Goal: Transaction & Acquisition: Purchase product/service

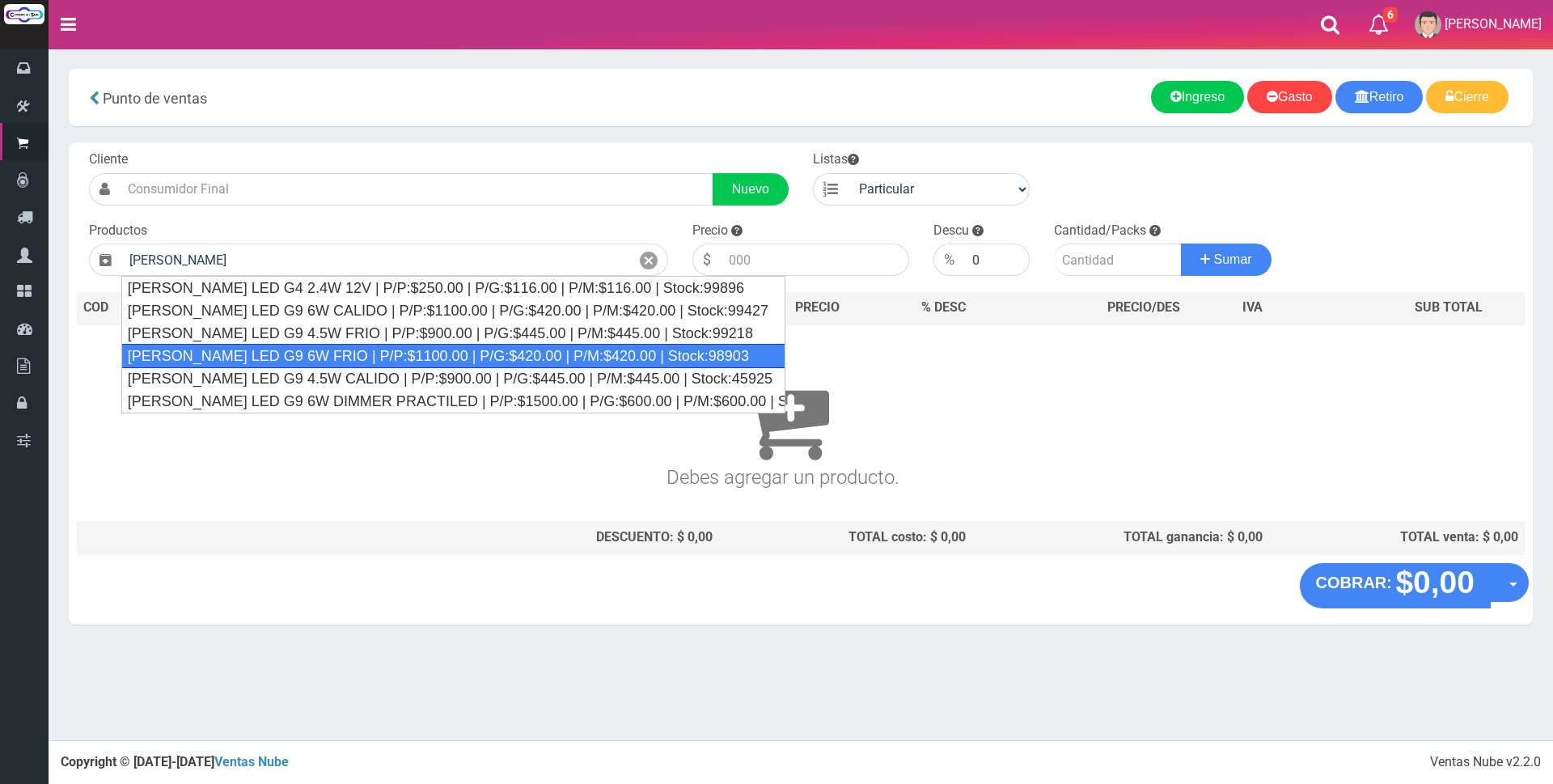
click at [366, 349] on div "[PERSON_NAME] LED G9 6W FRIO | P/P:$1100.00 | P/G:$420.00 | P/M:$420.00 | Stock…" at bounding box center [453, 356] width 664 height 24
type input "[PERSON_NAME] LED G9 6W FRIO | P/P:$1100.00 | P/G:$420.00 | P/M:$420.00 | Stock…"
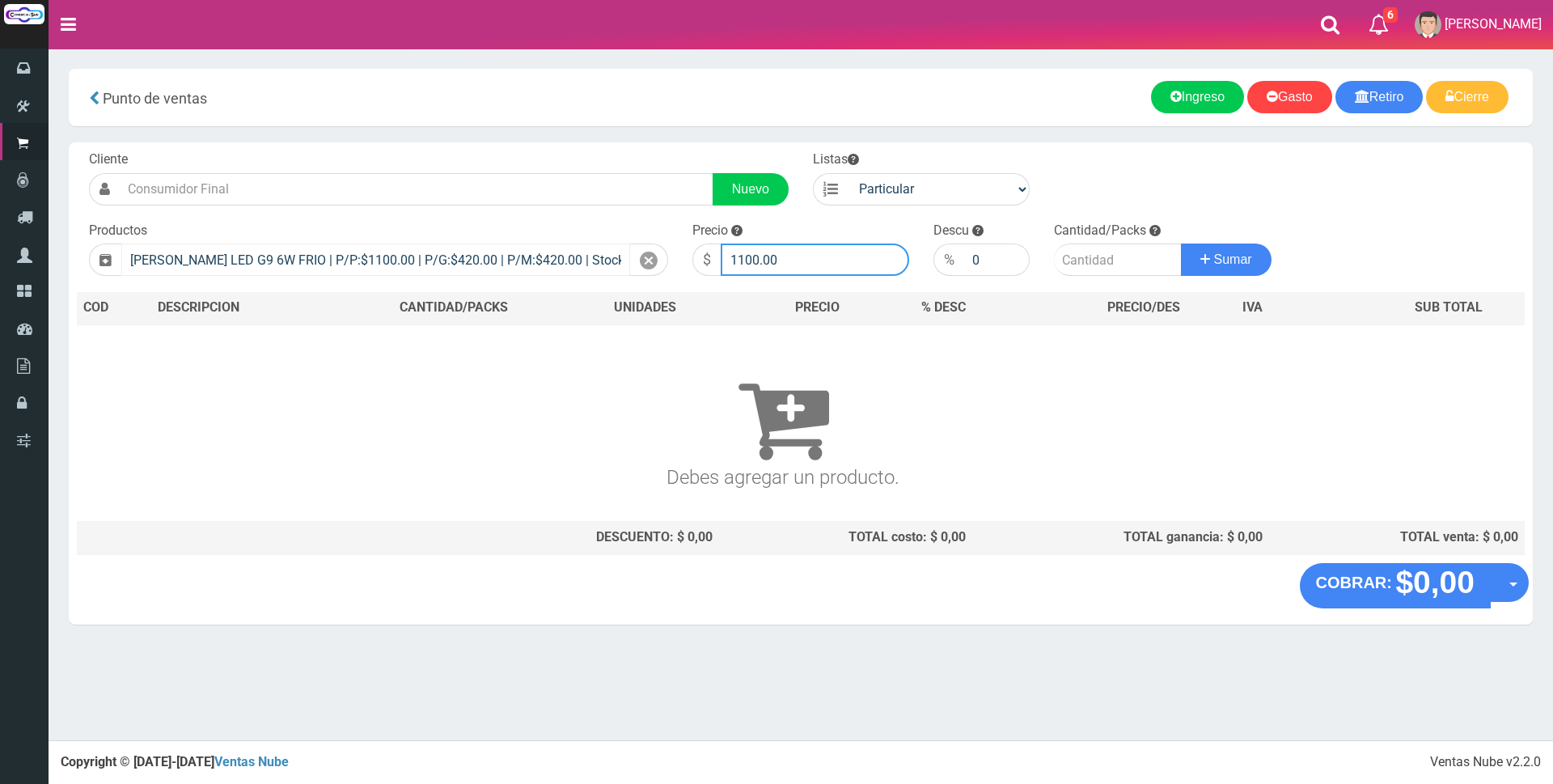
drag, startPoint x: 822, startPoint y: 258, endPoint x: 601, endPoint y: 259, distance: 221.0
click at [601, 151] on form "Cliente Nuevo Listas Particular Gremio Mayoristas" at bounding box center [800, 151] width 1448 height 0
type input "3700"
type input "2"
click at [1181, 244] on button "Sumar" at bounding box center [1226, 259] width 91 height 32
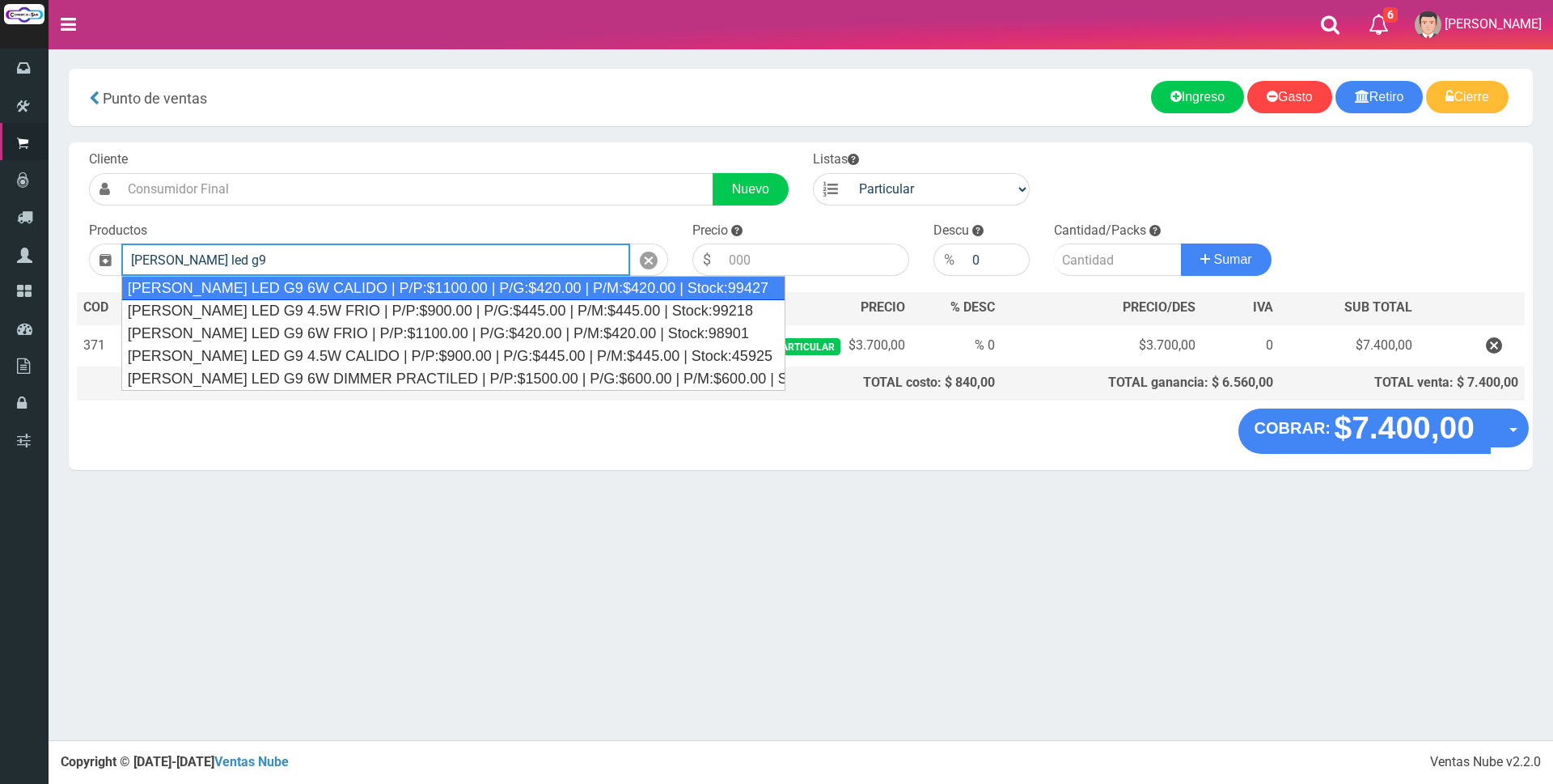
click at [278, 297] on div "BIPIN LED G9 6W CALIDO | P/P:$1100.00 | P/G:$420.00 | P/M:$420.00 | Stock:99427" at bounding box center [453, 287] width 664 height 24
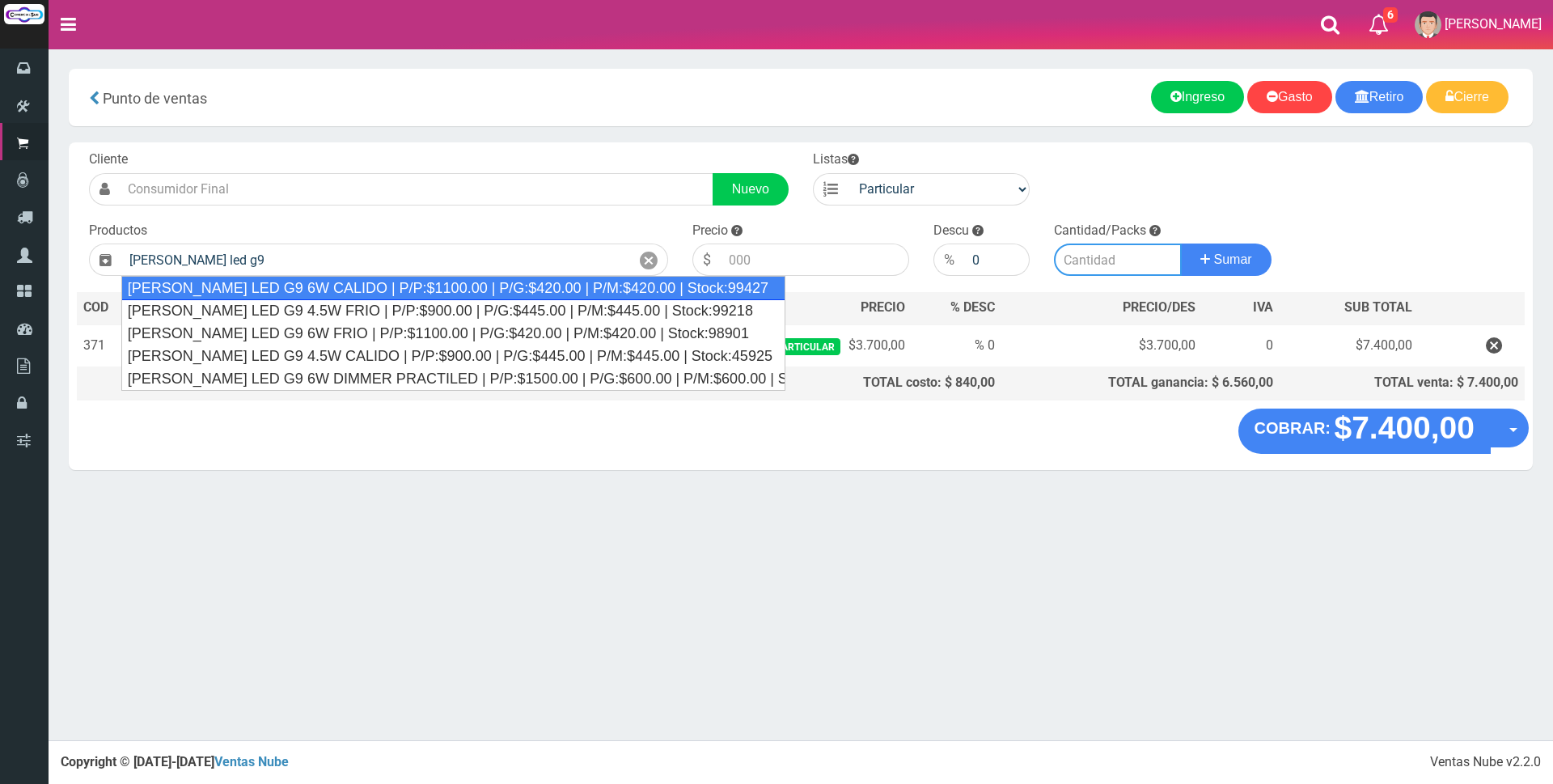
type input "BIPIN LED G9 6W CALIDO | P/P:$1100.00 | P/G:$420.00 | P/M:$420.00 | Stock:99427"
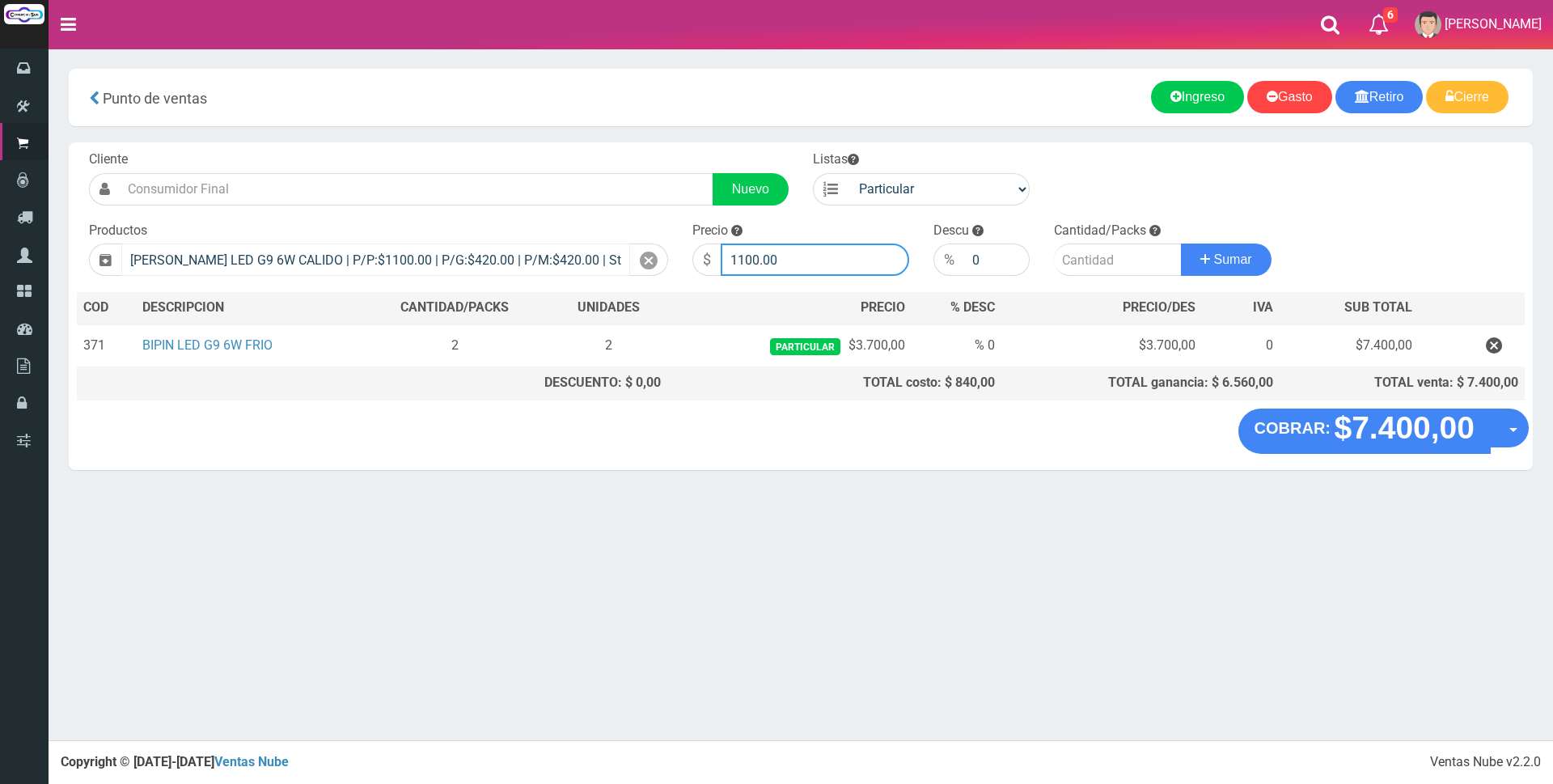
drag, startPoint x: 841, startPoint y: 270, endPoint x: 518, endPoint y: 244, distance: 324.0
click at [519, 151] on form "Cliente Nuevo Listas Particular Gremio Mayoristas" at bounding box center [800, 151] width 1448 height 0
type input "3700"
type input "2"
click at [1181, 244] on button "Sumar" at bounding box center [1226, 259] width 91 height 32
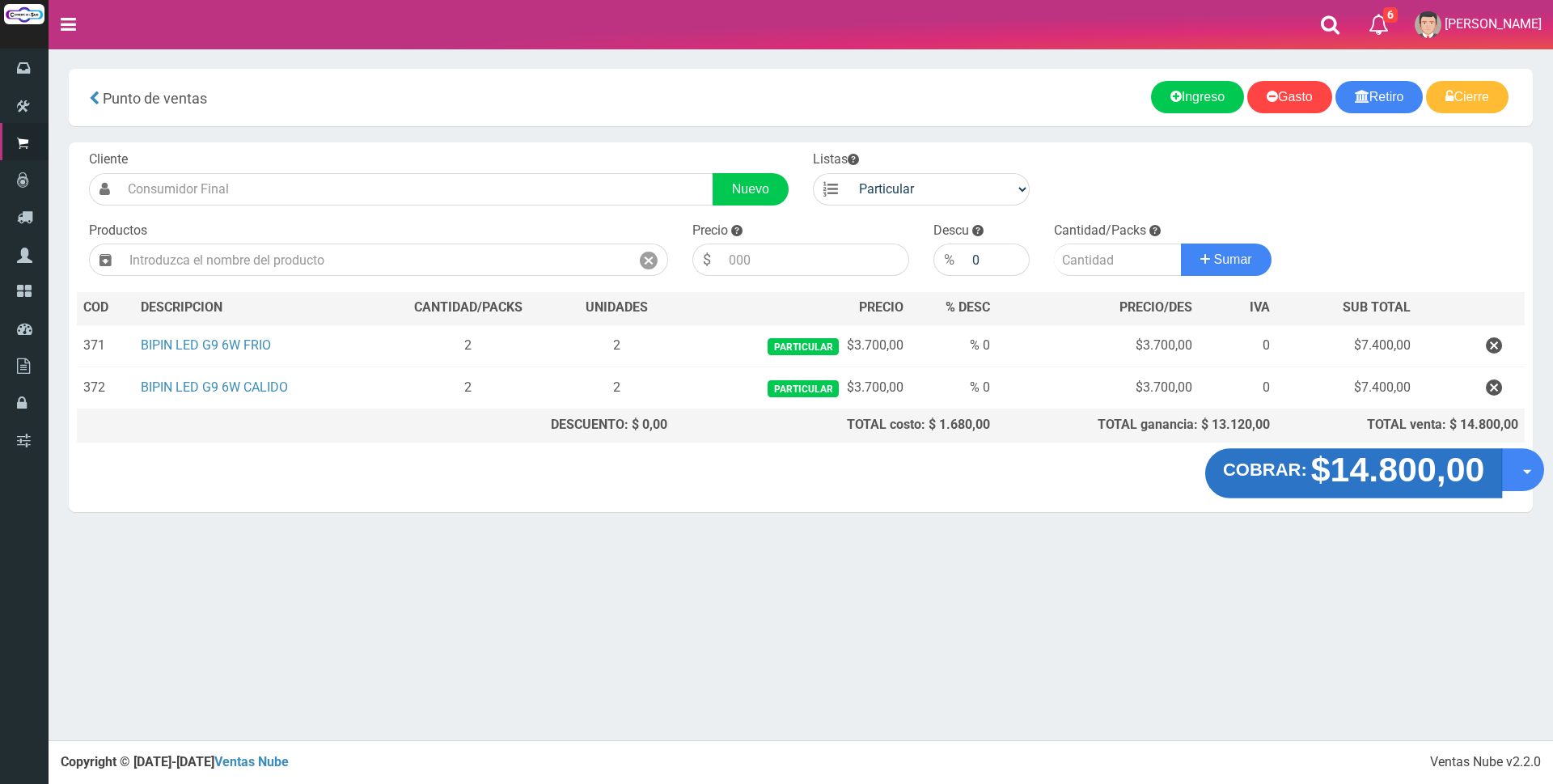
click at [1397, 474] on strong "$14.800,00" at bounding box center [1398, 469] width 174 height 38
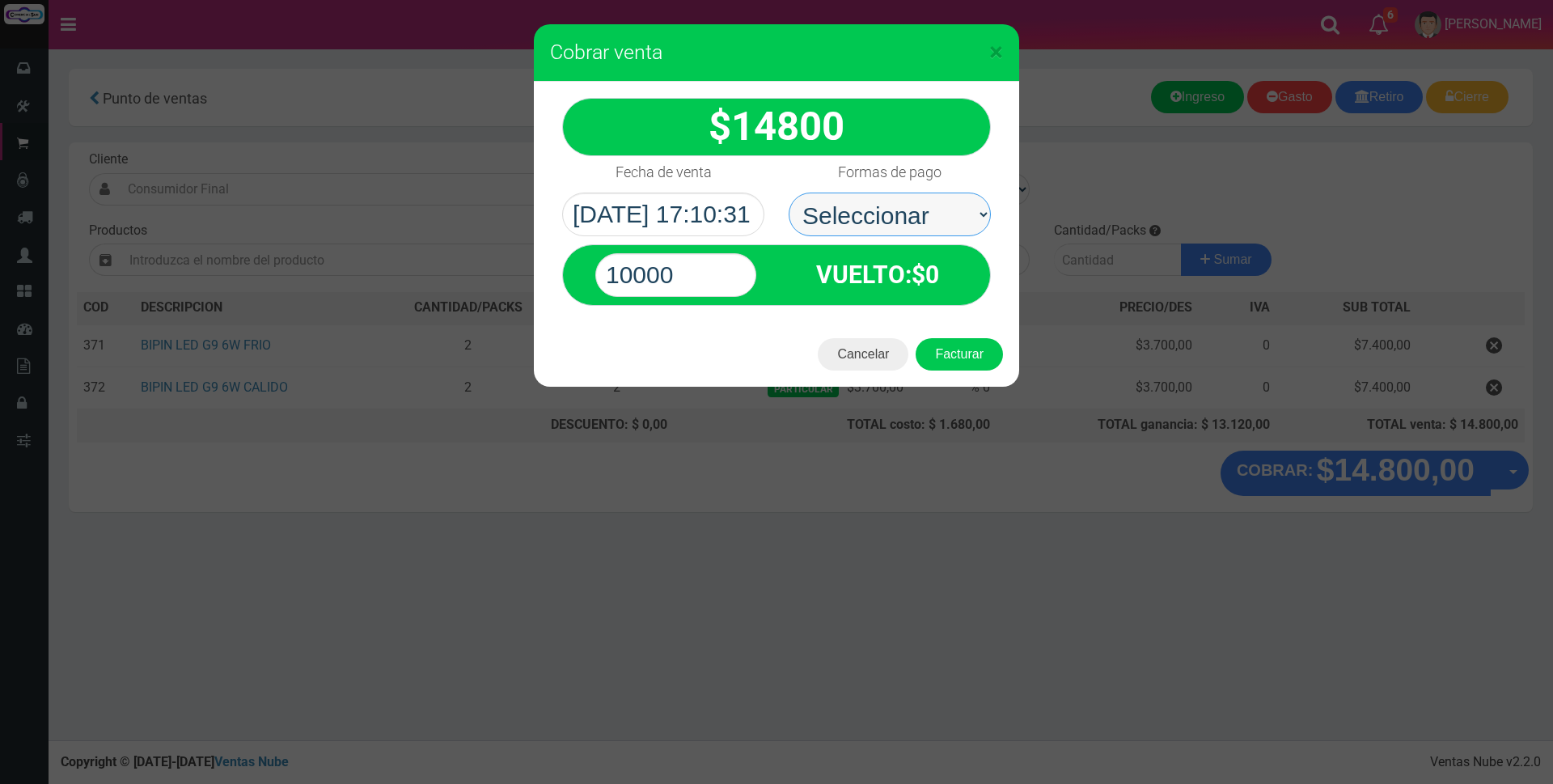
click at [927, 225] on select "Seleccionar Efectivo Tarjeta de Crédito Depósito Débito" at bounding box center [890, 214] width 202 height 44
select select "Tarjeta de Crédito"
click at [789, 192] on select "Seleccionar Efectivo Tarjeta de Crédito Depósito Débito" at bounding box center [890, 214] width 202 height 44
click at [710, 270] on input "10000" at bounding box center [676, 275] width 161 height 44
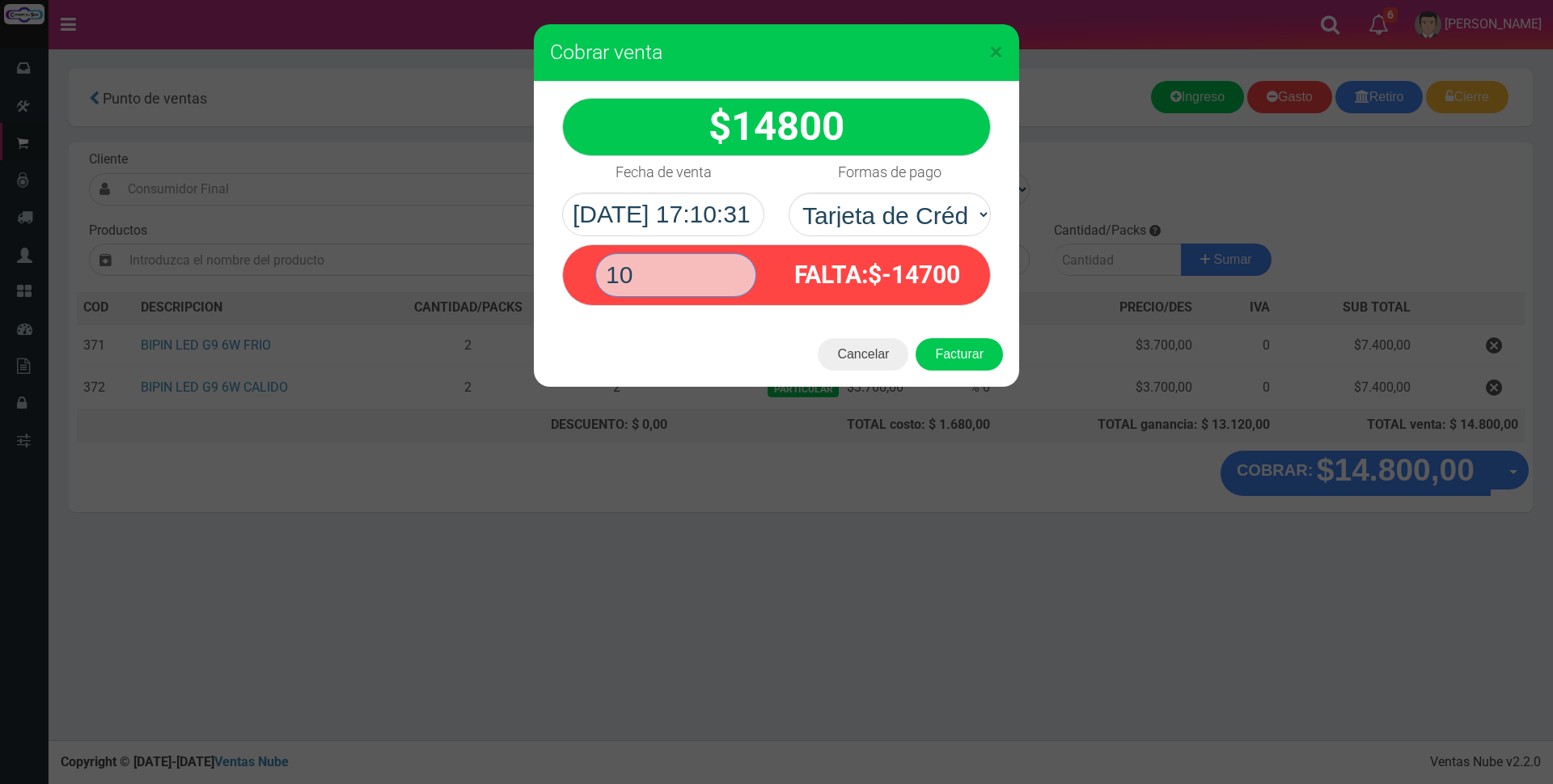
type input "1"
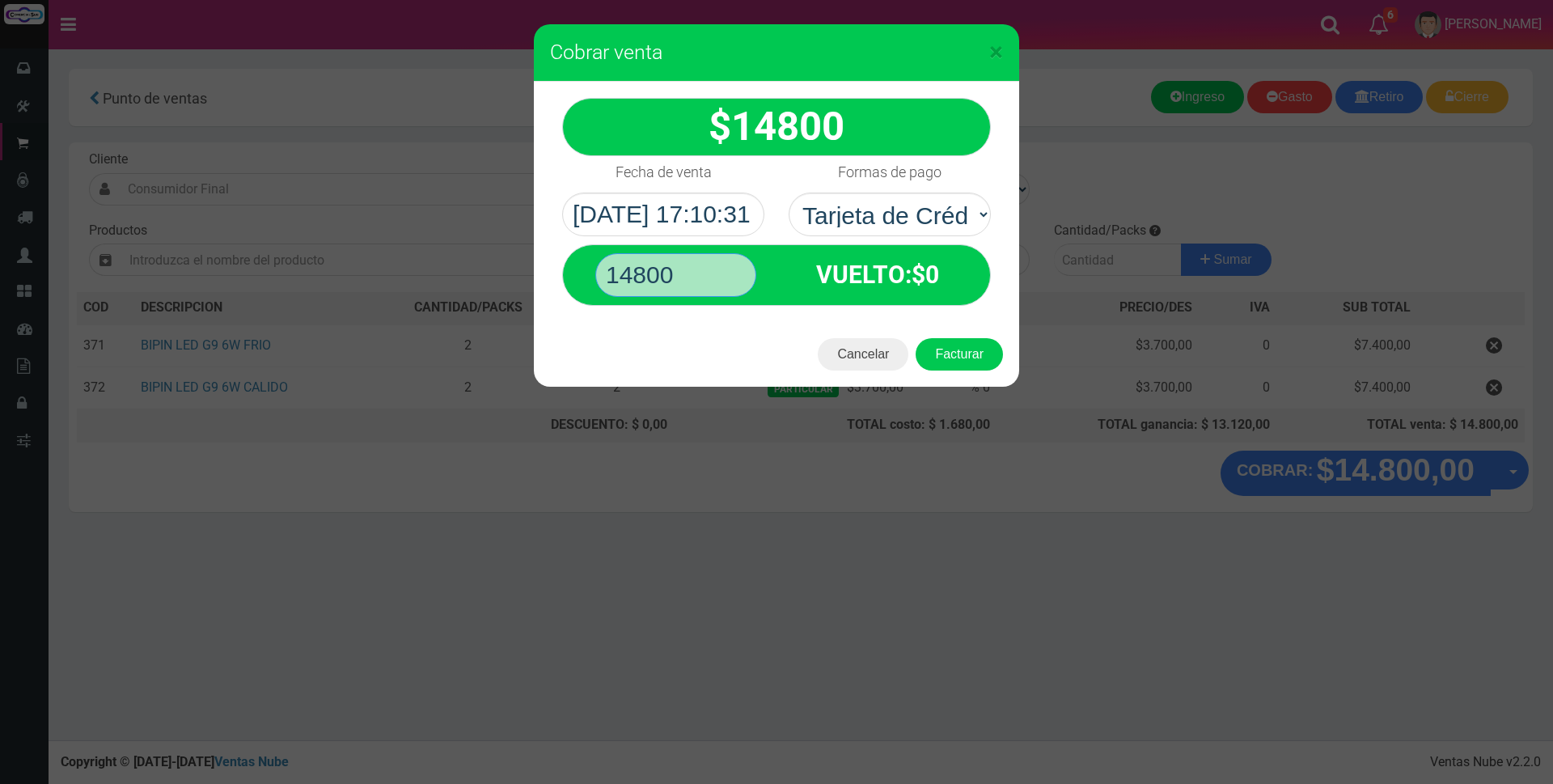
type input "14800"
click at [916, 338] on button "Facturar" at bounding box center [959, 354] width 87 height 32
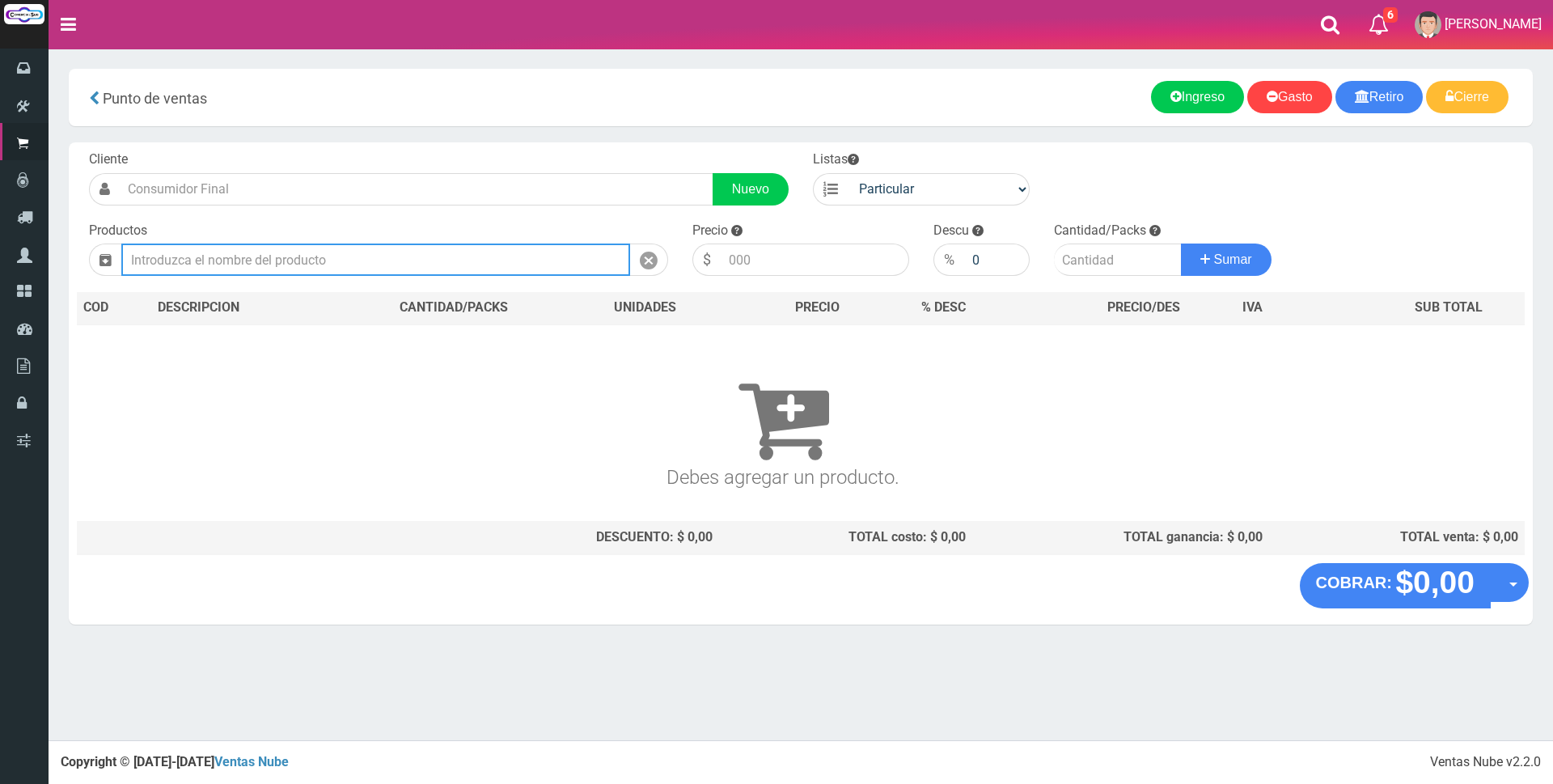
click at [483, 247] on input "text" at bounding box center [375, 259] width 509 height 32
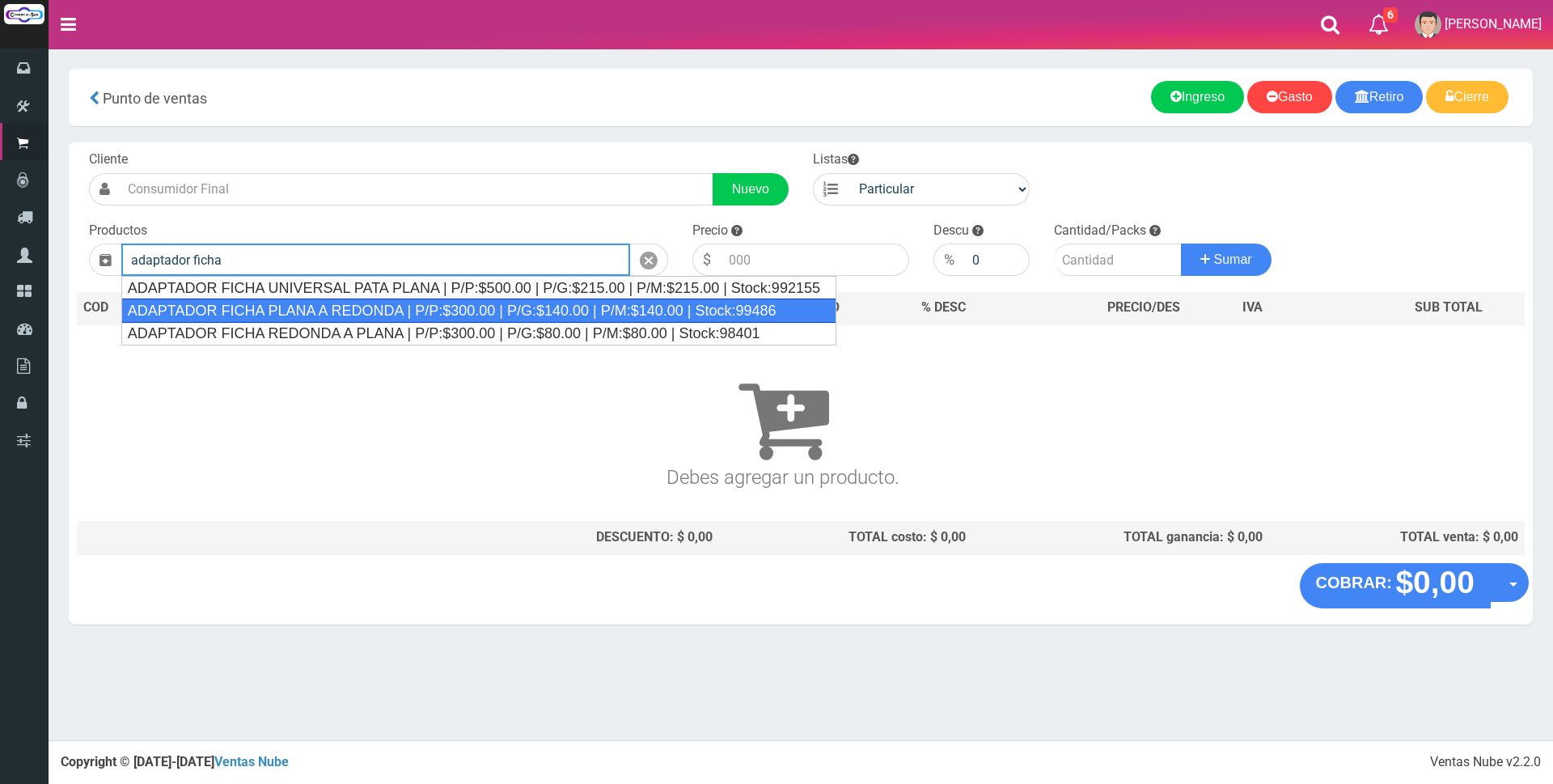
click at [450, 309] on div "ADAPTADOR FICHA PLANA A REDONDA | P/P:$300.00 | P/G:$140.00 | P/M:$140.00 | Sto…" at bounding box center [478, 310] width 715 height 24
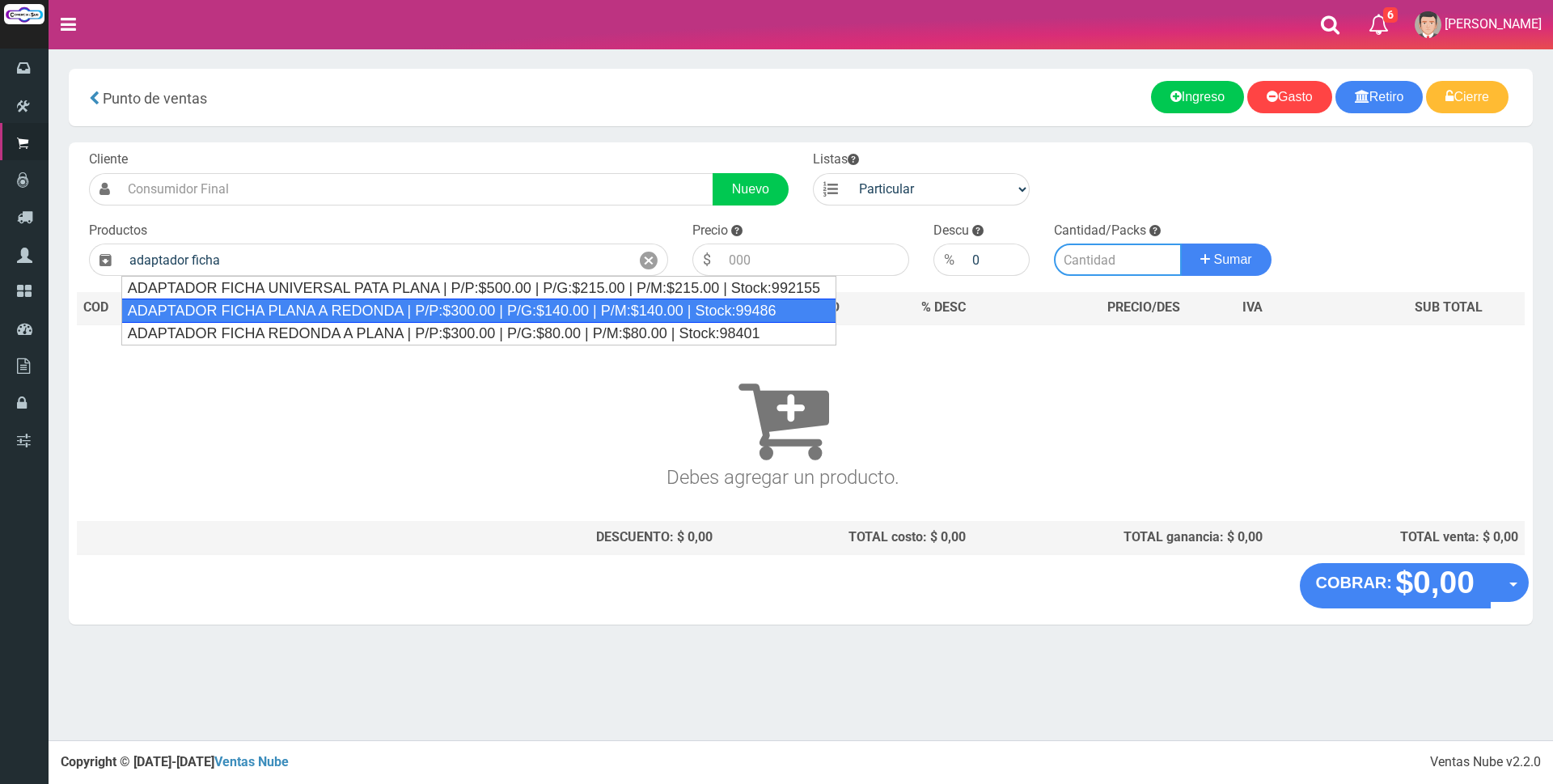
type input "ADAPTADOR FICHA PLANA A REDONDA | P/P:$300.00 | P/G:$140.00 | P/M:$140.00 | Sto…"
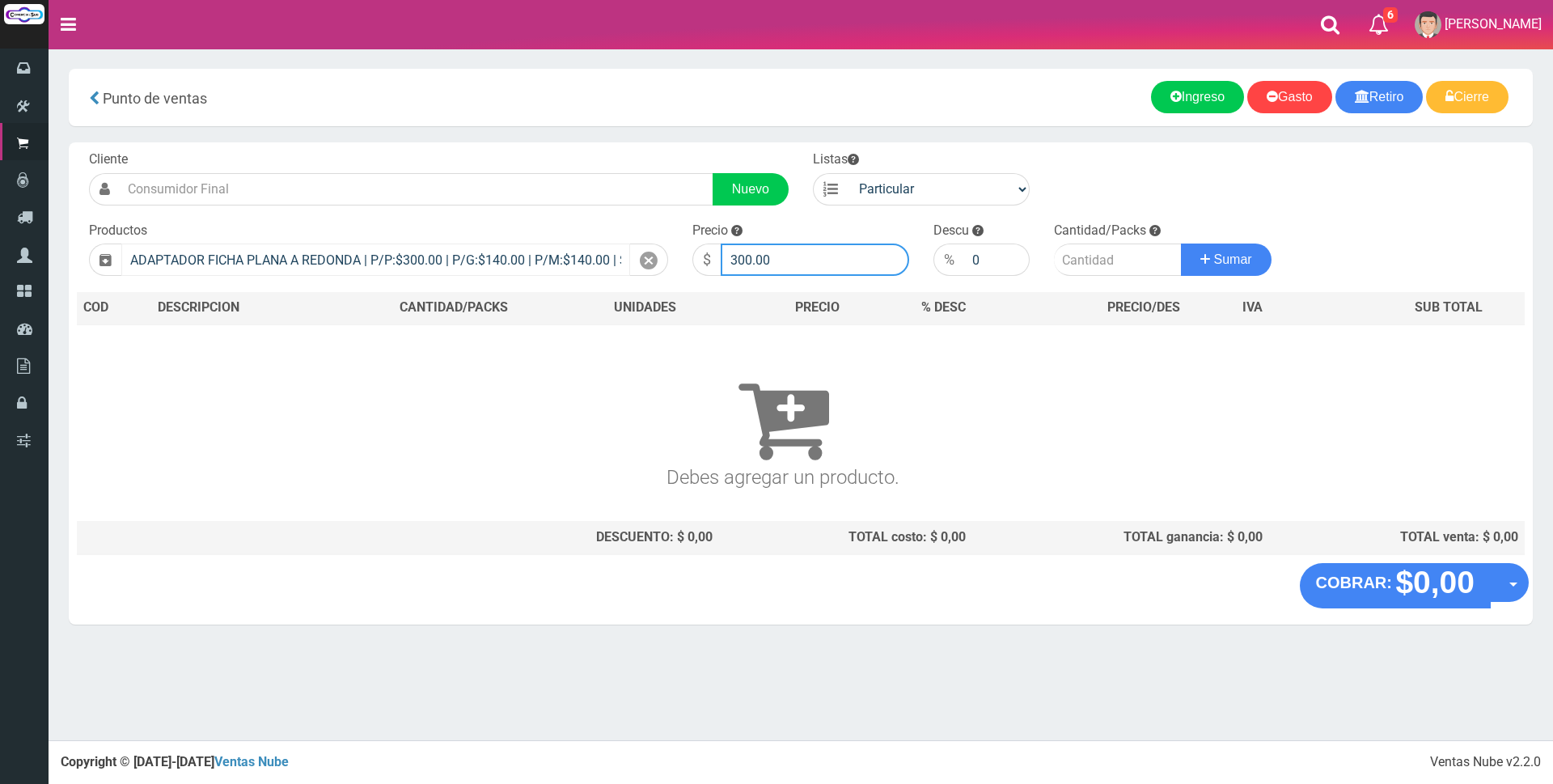
drag, startPoint x: 792, startPoint y: 252, endPoint x: 581, endPoint y: 250, distance: 211.0
click at [581, 151] on form "Cliente Nuevo Listas Particular Gremio Mayoristas" at bounding box center [800, 151] width 1448 height 0
type input "1500"
type input "1"
click at [1181, 244] on button "Sumar" at bounding box center [1226, 259] width 91 height 32
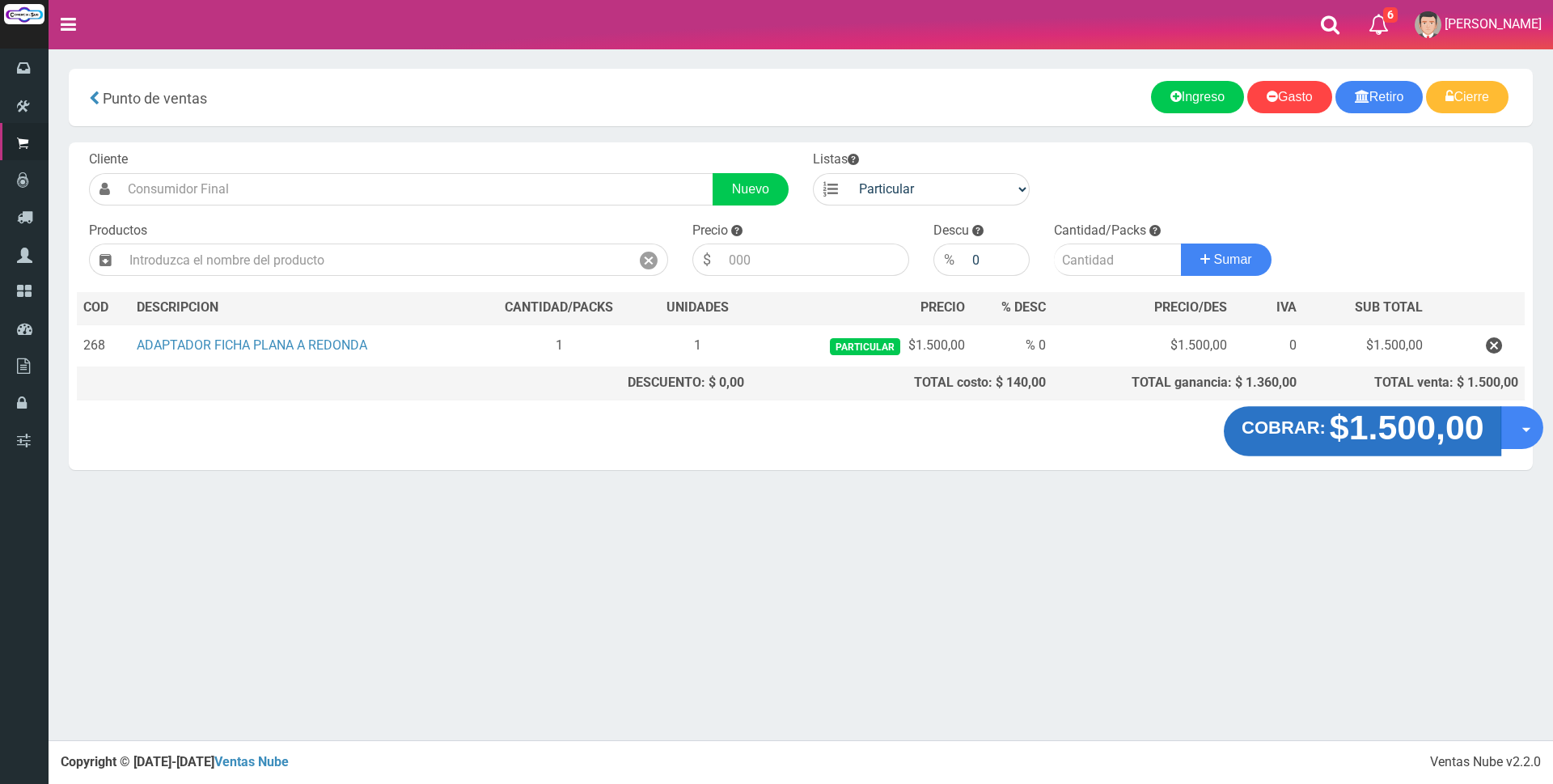
click at [1392, 439] on strong "$1.500,00" at bounding box center [1406, 426] width 155 height 38
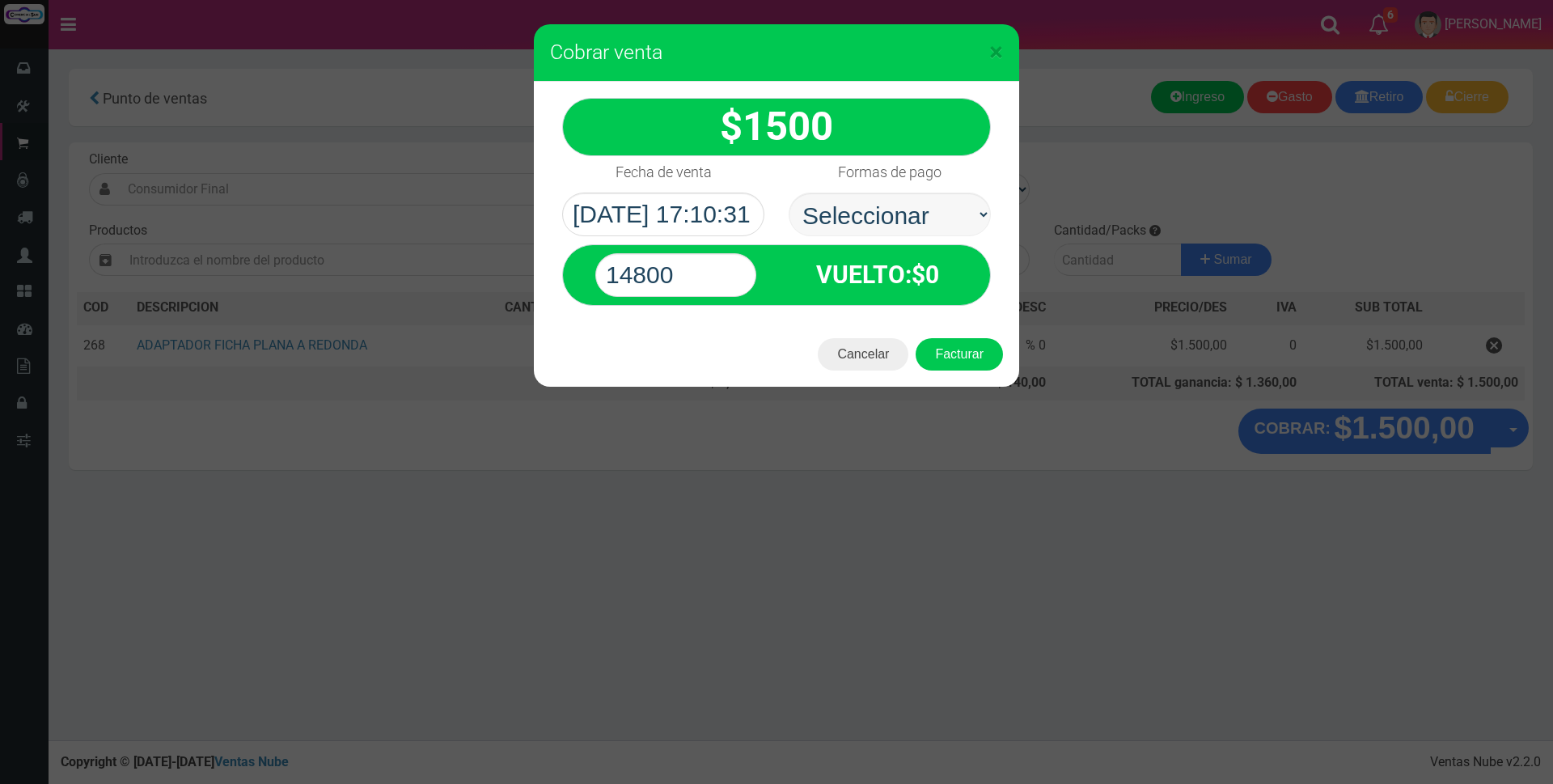
click at [908, 210] on select "Seleccionar Efectivo Tarjeta de Crédito Depósito Débito" at bounding box center [890, 214] width 202 height 44
select select "Tarjeta de Crédito"
click at [789, 192] on select "Seleccionar Efectivo Tarjeta de Crédito Depósito Débito" at bounding box center [890, 214] width 202 height 44
drag, startPoint x: 711, startPoint y: 267, endPoint x: 470, endPoint y: 266, distance: 241.0
click at [473, 266] on div "× Cobrar venta 1500" at bounding box center [776, 392] width 1553 height 784
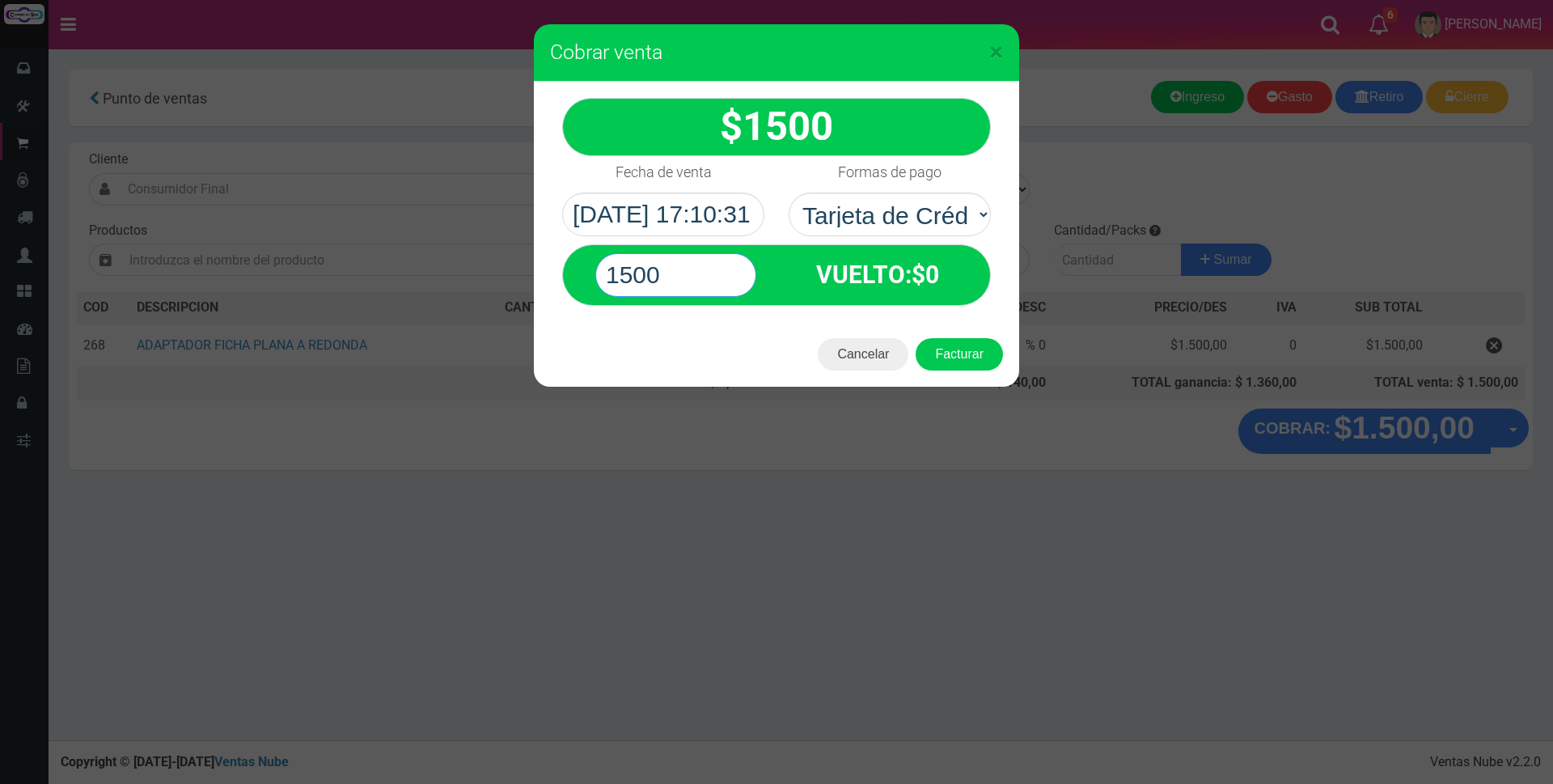
type input "1500"
click at [916, 338] on button "Facturar" at bounding box center [959, 354] width 87 height 32
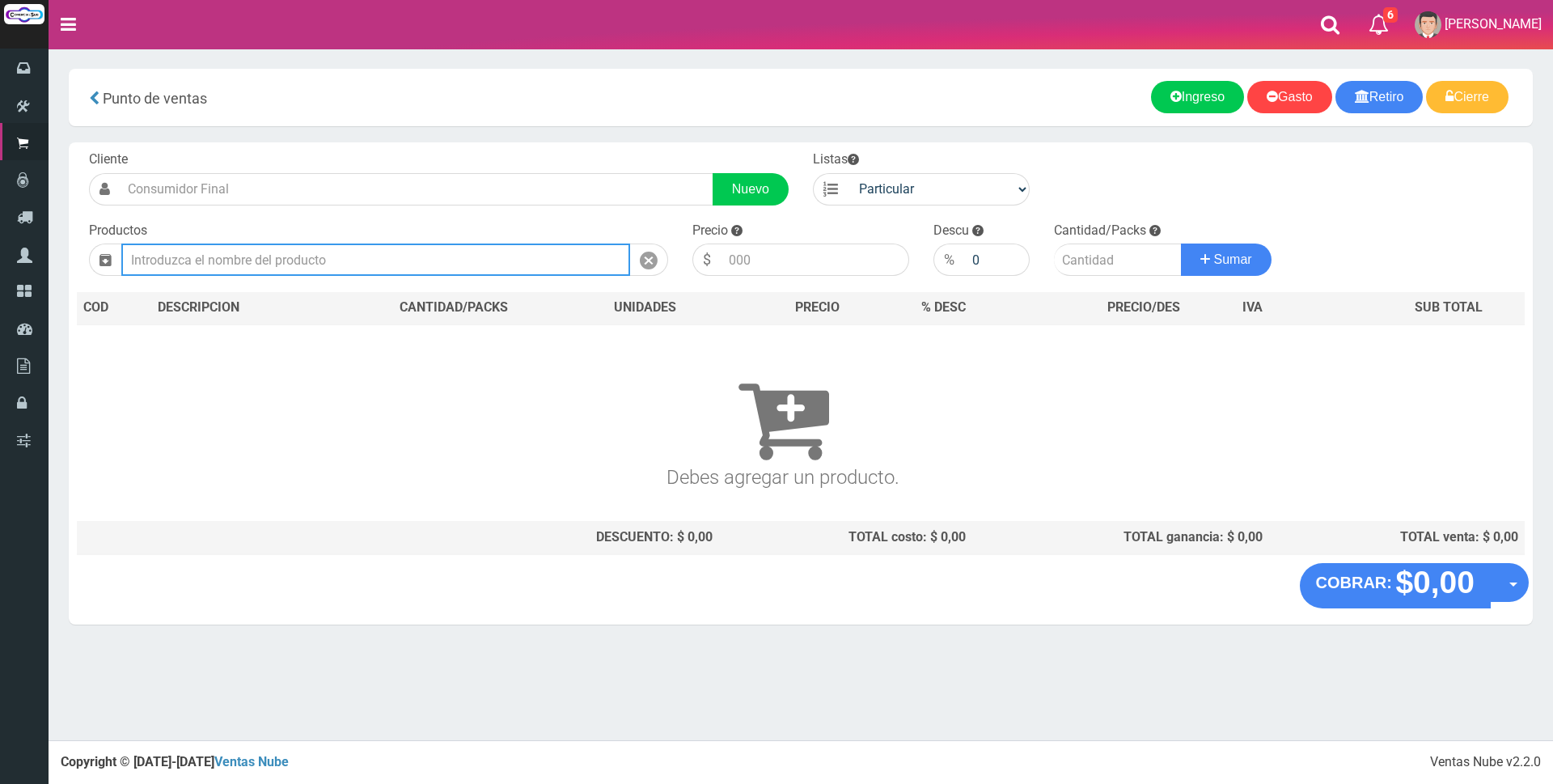
click at [313, 267] on input "text" at bounding box center [375, 259] width 509 height 32
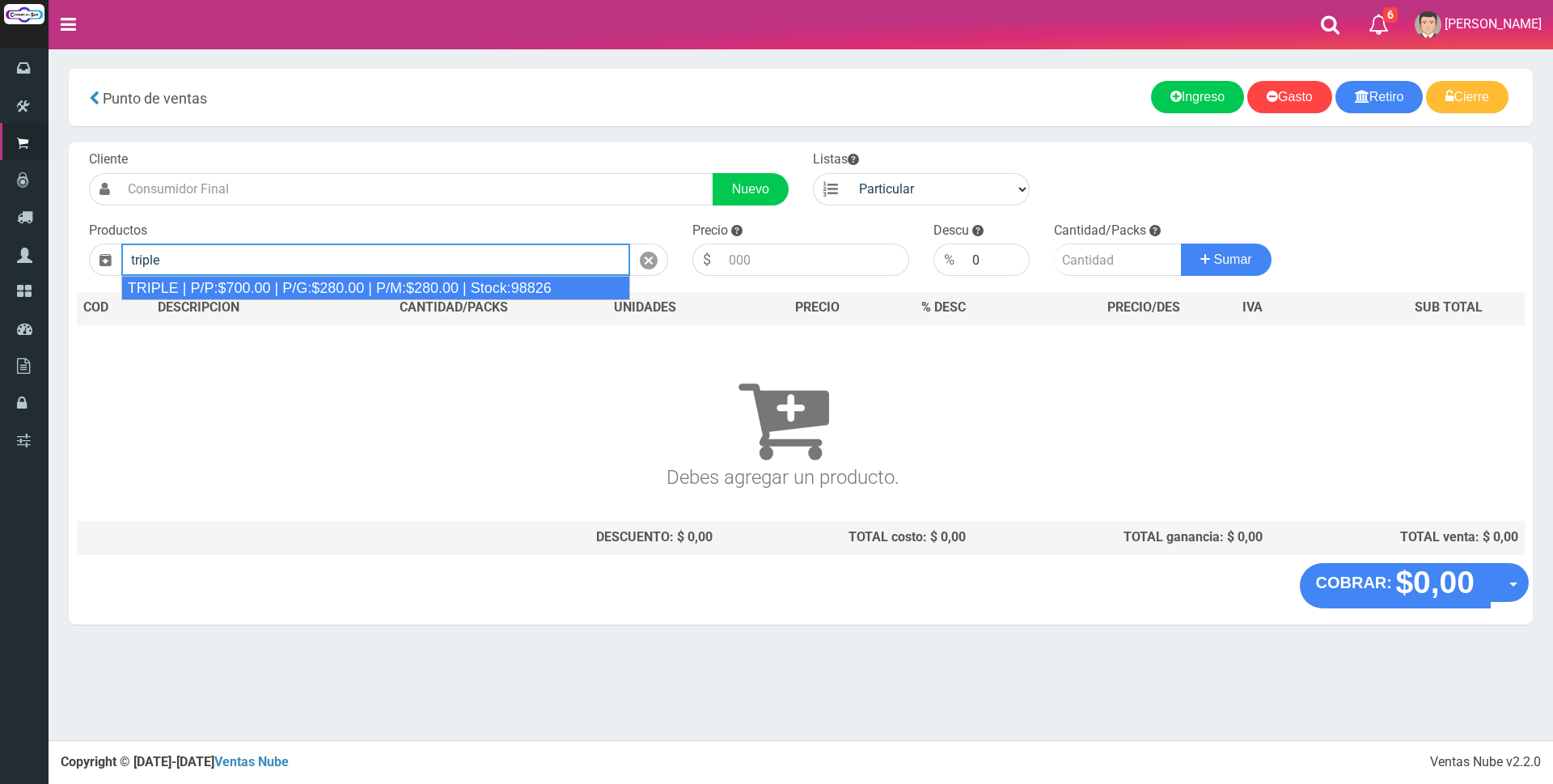
click at [314, 285] on div "TRIPLE | P/P:$700.00 | P/G:$280.00 | P/M:$280.00 | Stock:98826" at bounding box center [375, 287] width 509 height 24
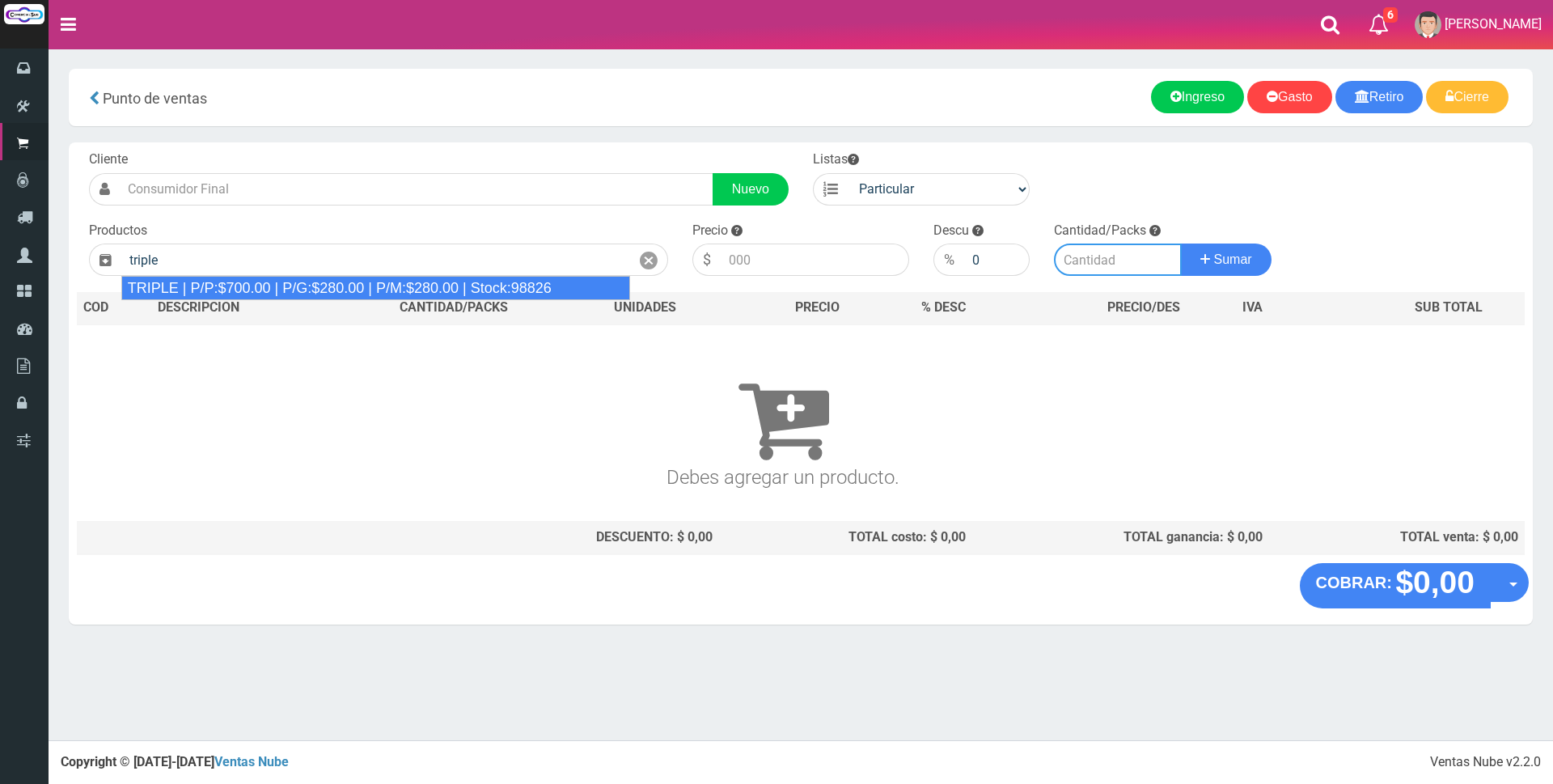
type input "TRIPLE | P/P:$700.00 | P/G:$280.00 | P/M:$280.00 | Stock:98826"
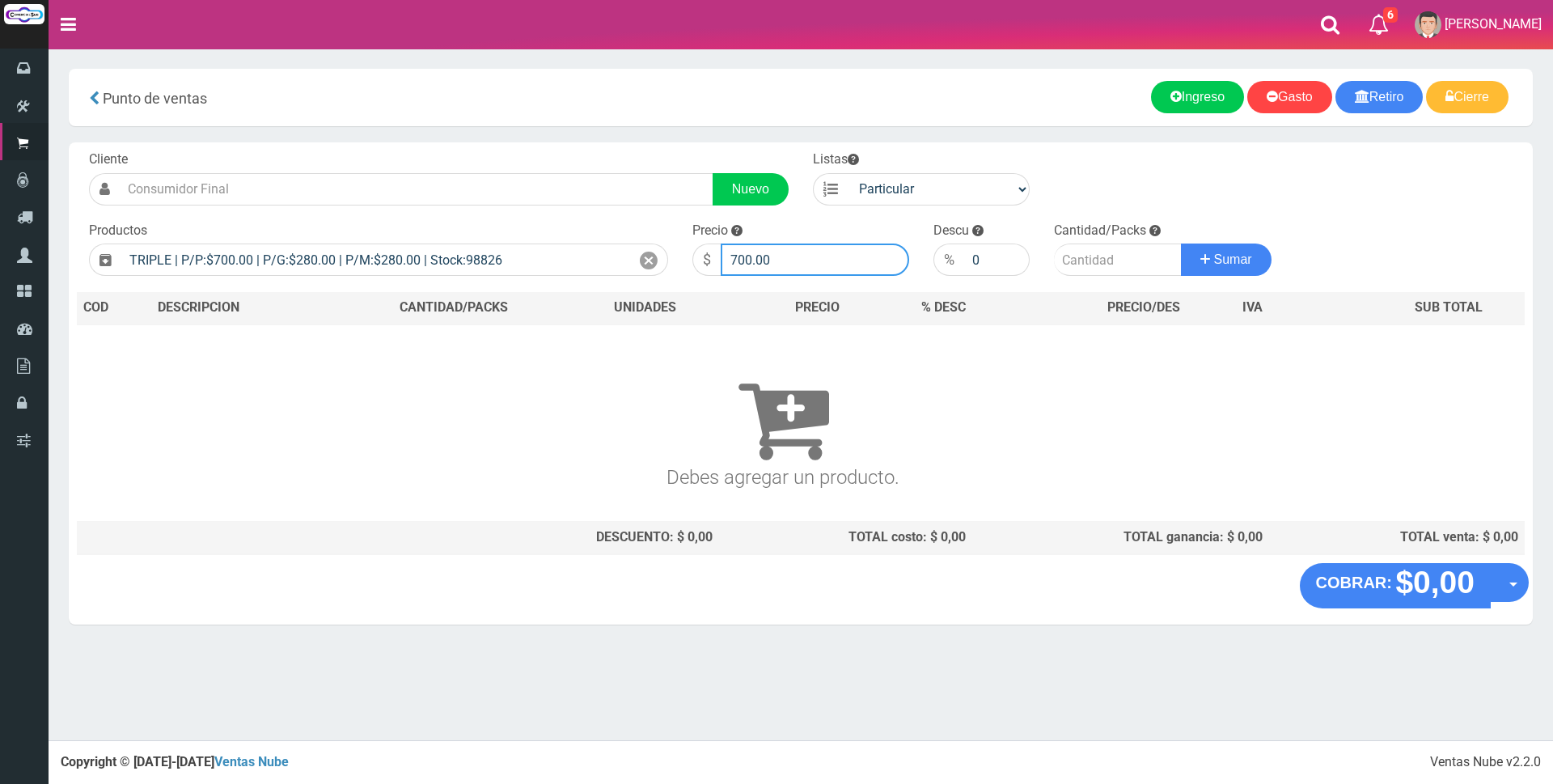
drag, startPoint x: 780, startPoint y: 258, endPoint x: 574, endPoint y: 230, distance: 207.9
click at [610, 151] on form "Cliente Nuevo Listas Particular Gremio Mayoristas" at bounding box center [800, 151] width 1448 height 0
type input "7000"
type input "1"
click at [1181, 244] on button "Sumar" at bounding box center [1226, 259] width 91 height 32
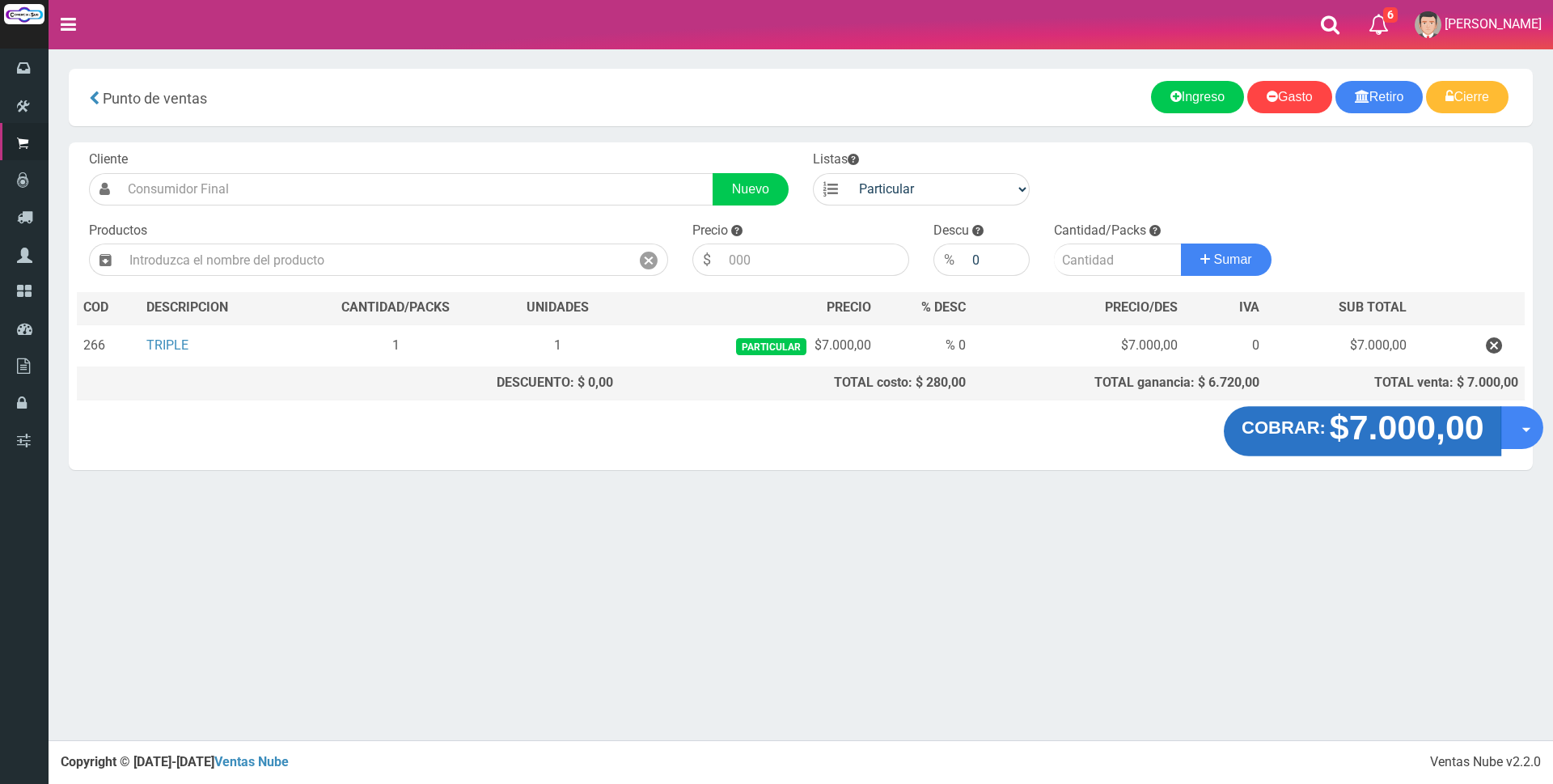
click at [1364, 438] on strong "$7.000,00" at bounding box center [1406, 426] width 155 height 38
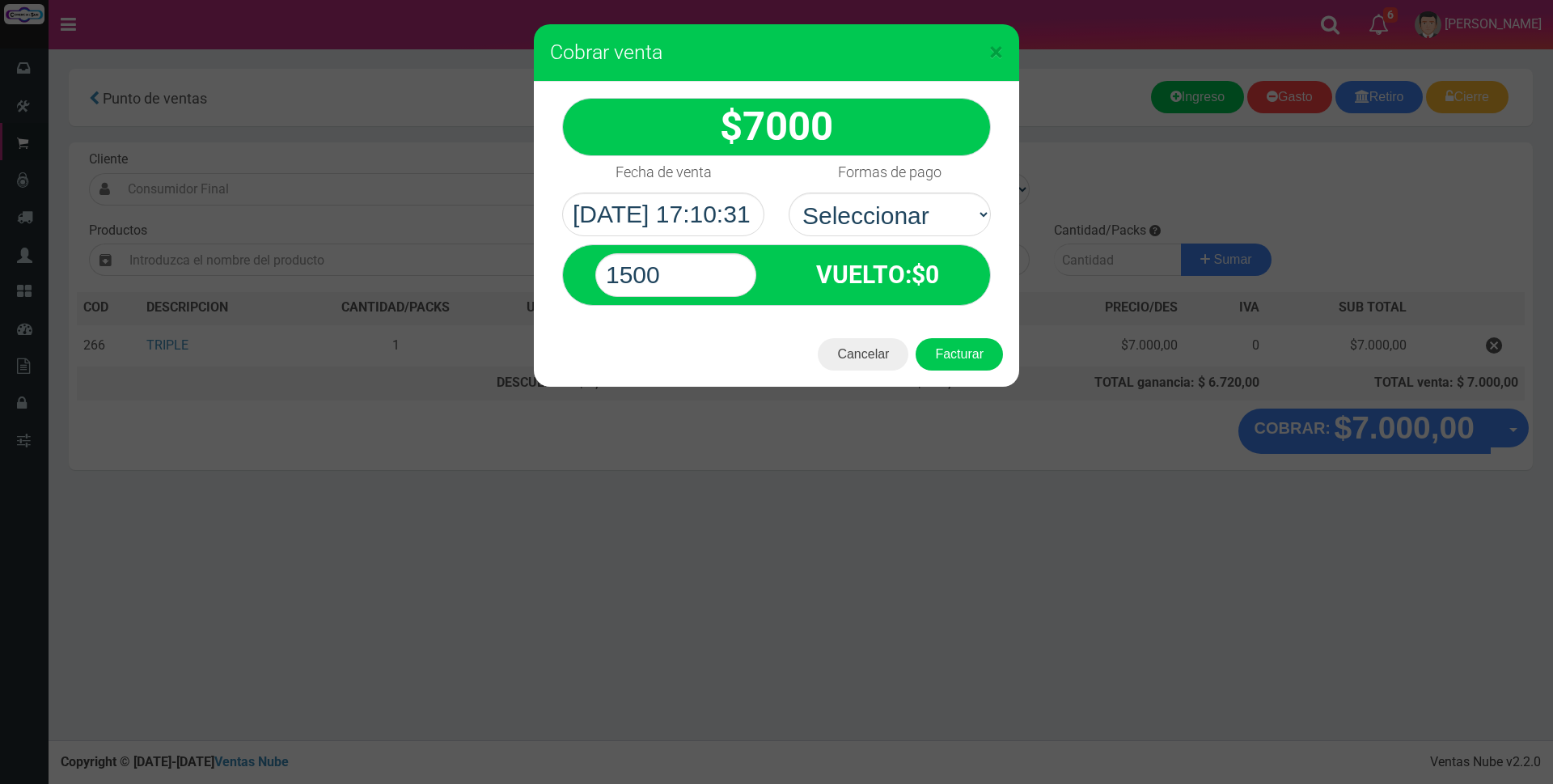
click at [868, 238] on div "1500 VUELTO :$ 0" at bounding box center [776, 271] width 453 height 70
click at [864, 210] on select "Seleccionar Efectivo Tarjeta de Crédito Depósito Débito" at bounding box center [890, 214] width 202 height 44
select select "Tarjeta de Crédito"
click at [789, 192] on select "Seleccionar Efectivo Tarjeta de Crédito Depósito Débito" at bounding box center [890, 214] width 202 height 44
drag, startPoint x: 719, startPoint y: 281, endPoint x: 349, endPoint y: 260, distance: 370.6
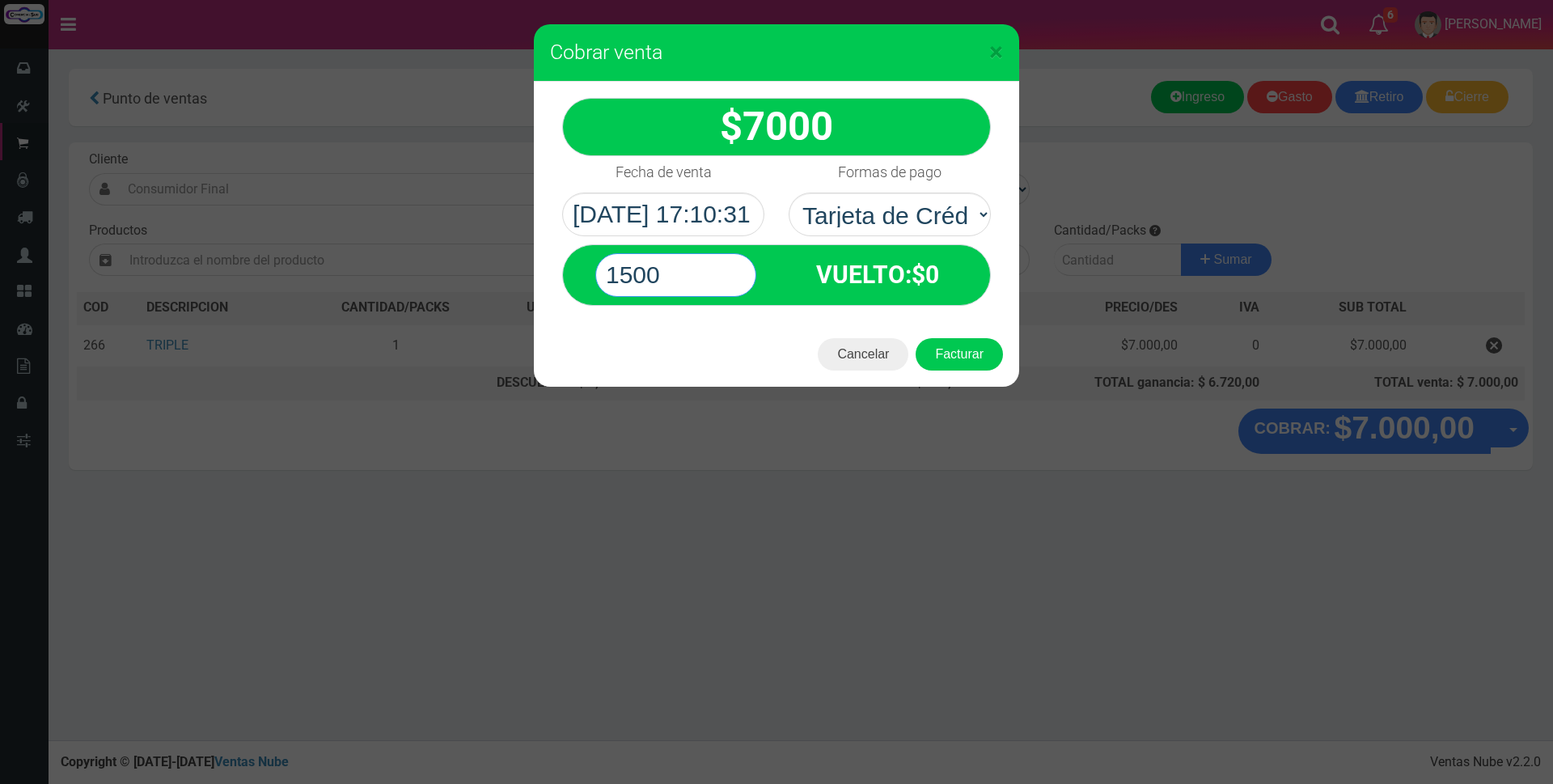
click at [352, 260] on div "× Cobrar venta 7000" at bounding box center [776, 392] width 1553 height 784
type input "7000"
click at [916, 338] on button "Facturar" at bounding box center [959, 354] width 87 height 32
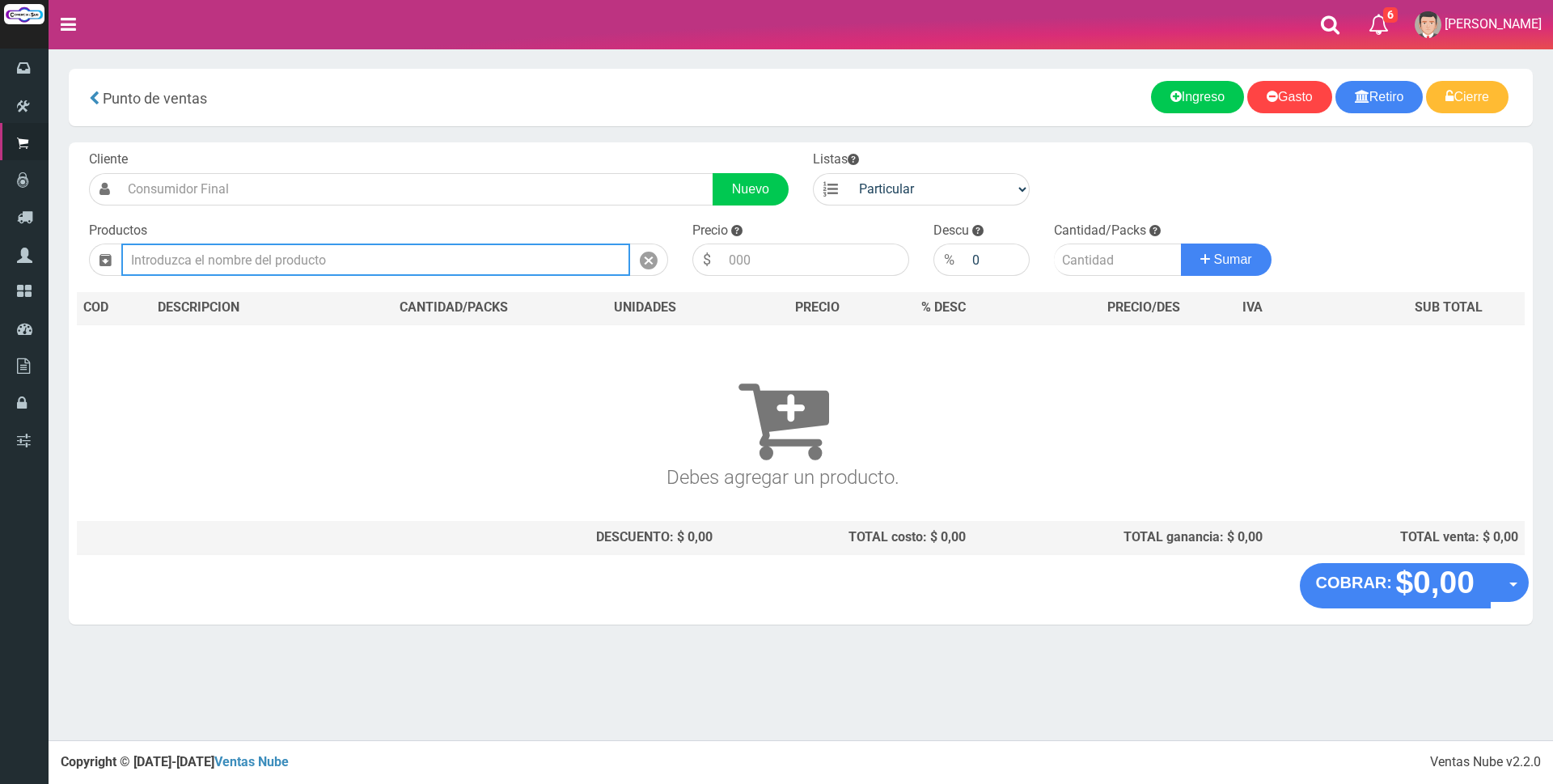
click at [462, 265] on input "text" at bounding box center [375, 259] width 509 height 32
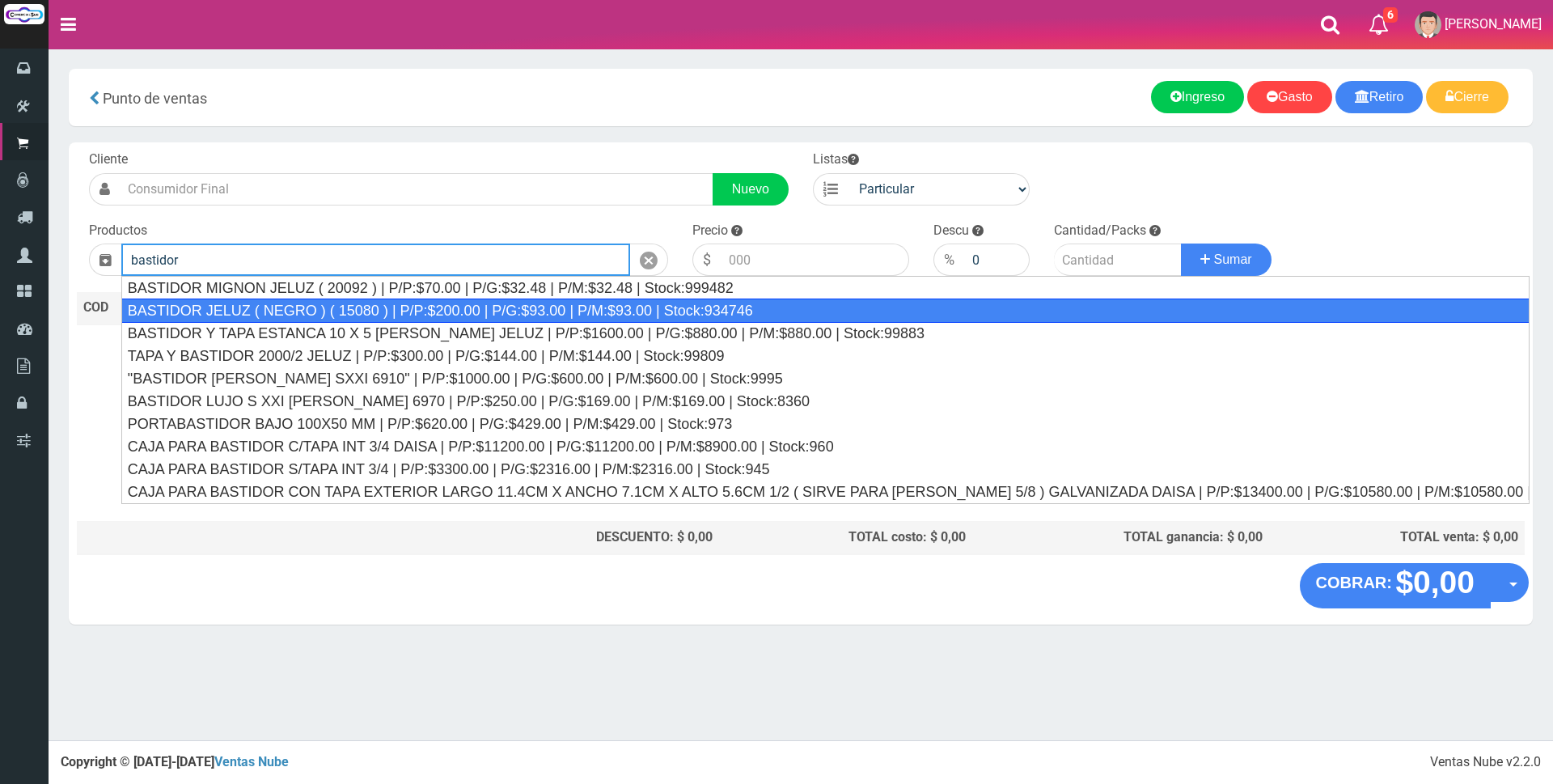
click at [443, 313] on div "BASTIDOR JELUZ ( NEGRO ) ( 15080 ) | P/P:$200.00 | P/G:$93.00 | P/M:$93.00 | St…" at bounding box center [825, 310] width 1408 height 24
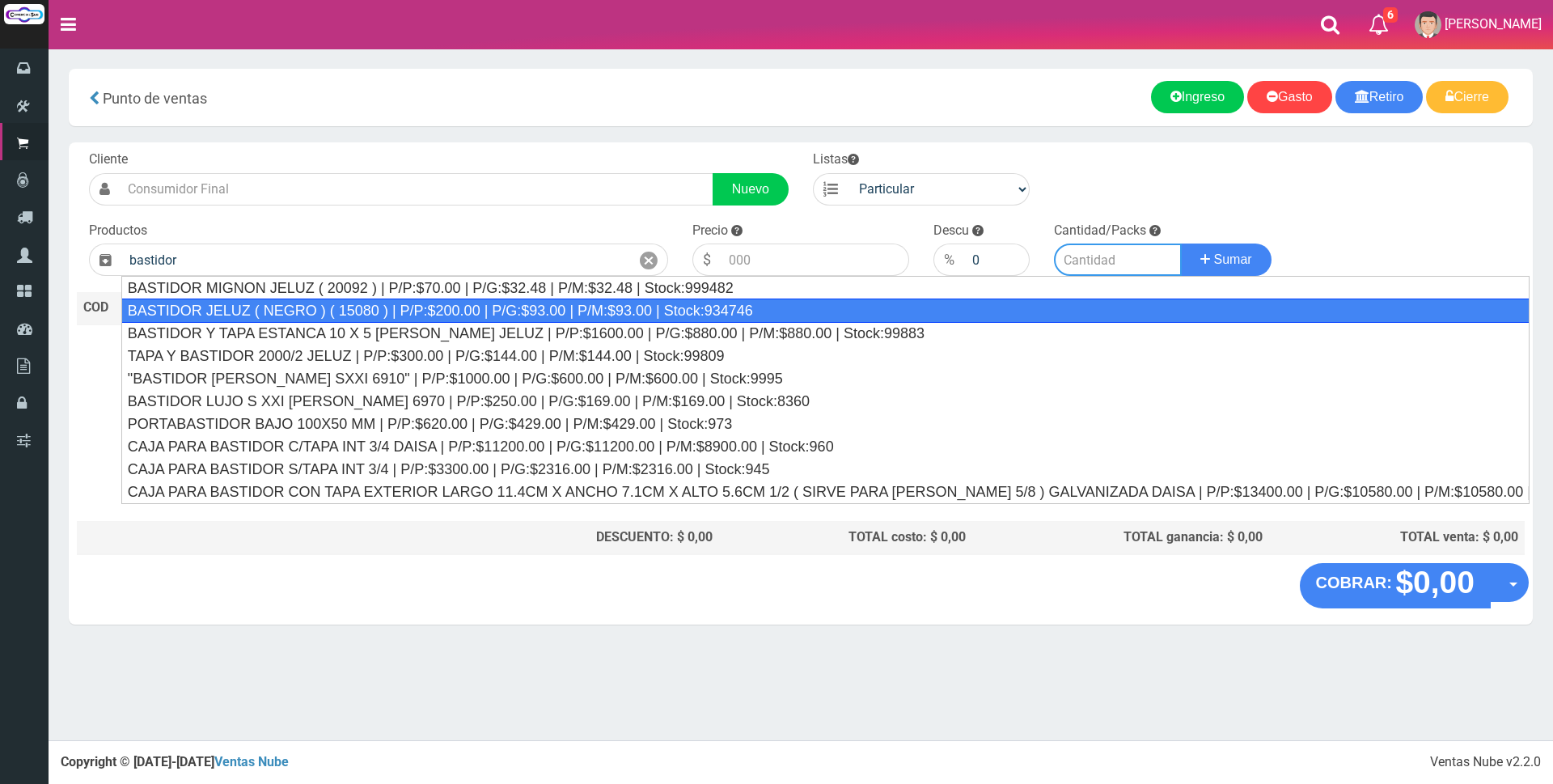
type input "BASTIDOR JELUZ ( NEGRO ) ( 15080 ) | P/P:$200.00 | P/G:$93.00 | P/M:$93.00 | St…"
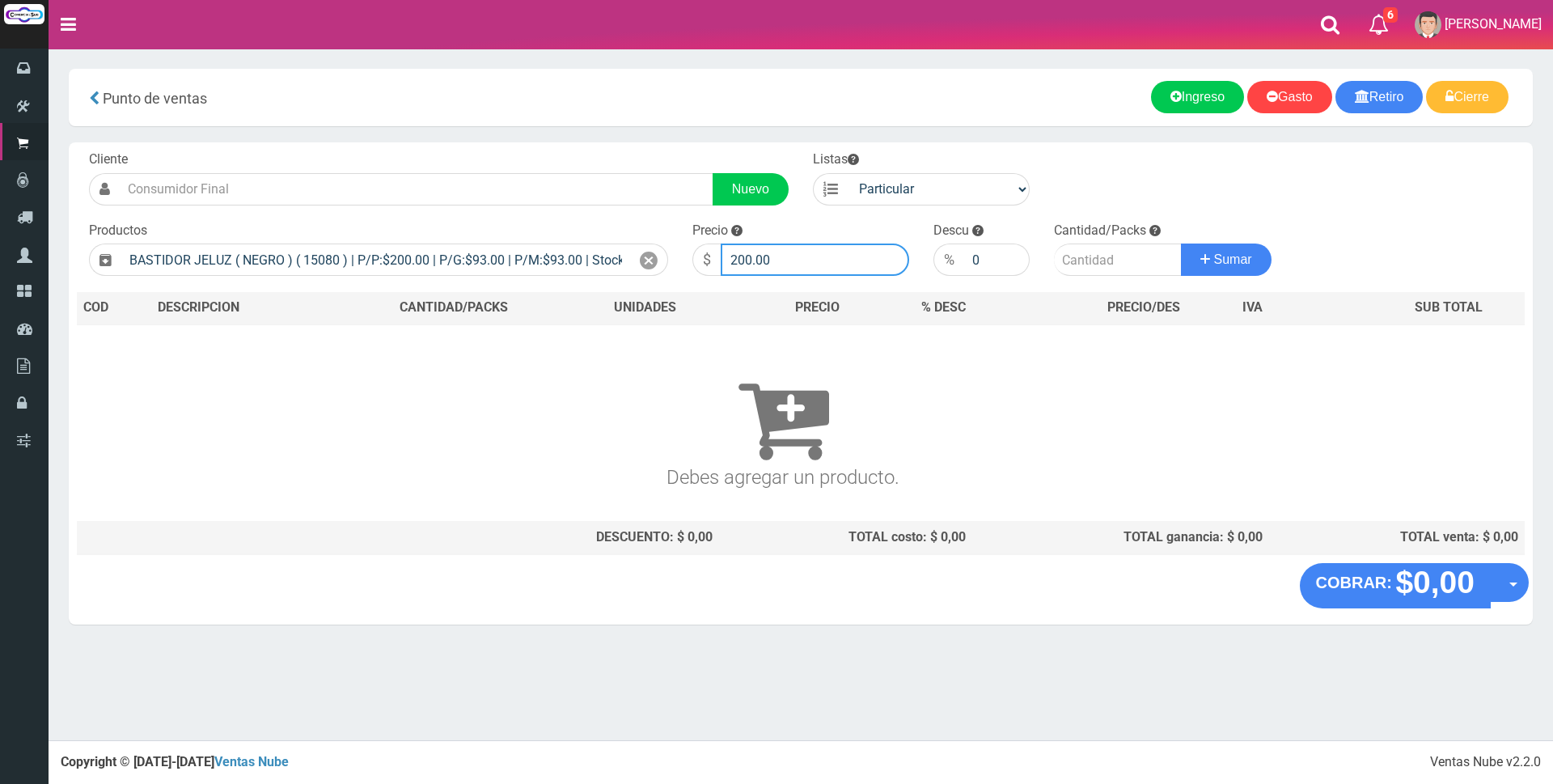
drag, startPoint x: 806, startPoint y: 264, endPoint x: 672, endPoint y: 261, distance: 134.0
click at [684, 249] on div "Precio $ 200.00" at bounding box center [800, 248] width 241 height 55
type input "600"
type input "1"
click at [1181, 244] on button "Sumar" at bounding box center [1226, 259] width 91 height 32
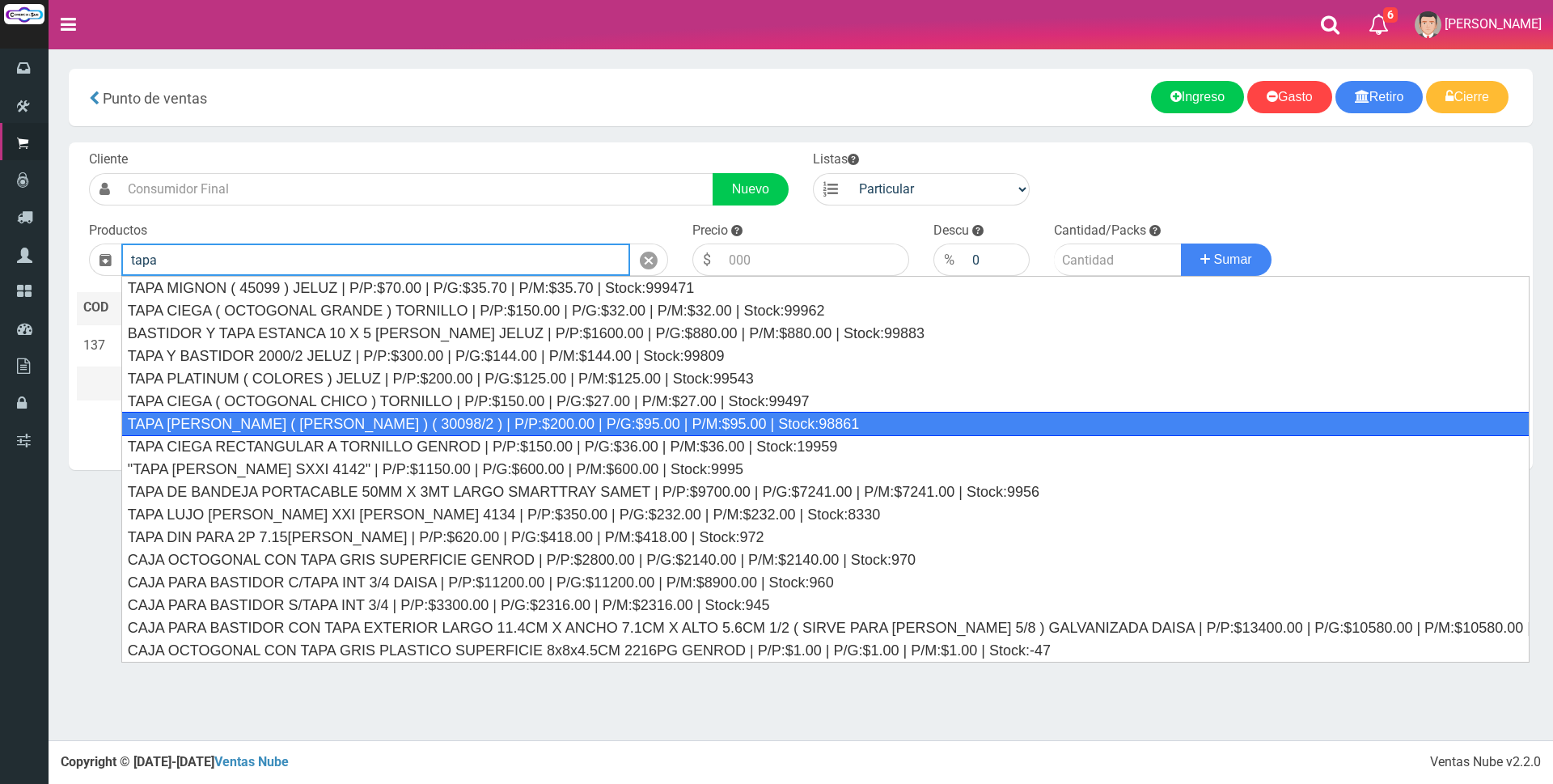
click at [370, 422] on div "TAPA REGINA JELUZ ( BLANCO ) ( 30098/2 ) | P/P:$200.00 | P/G:$95.00 | P/M:$95.0…" at bounding box center [825, 423] width 1408 height 24
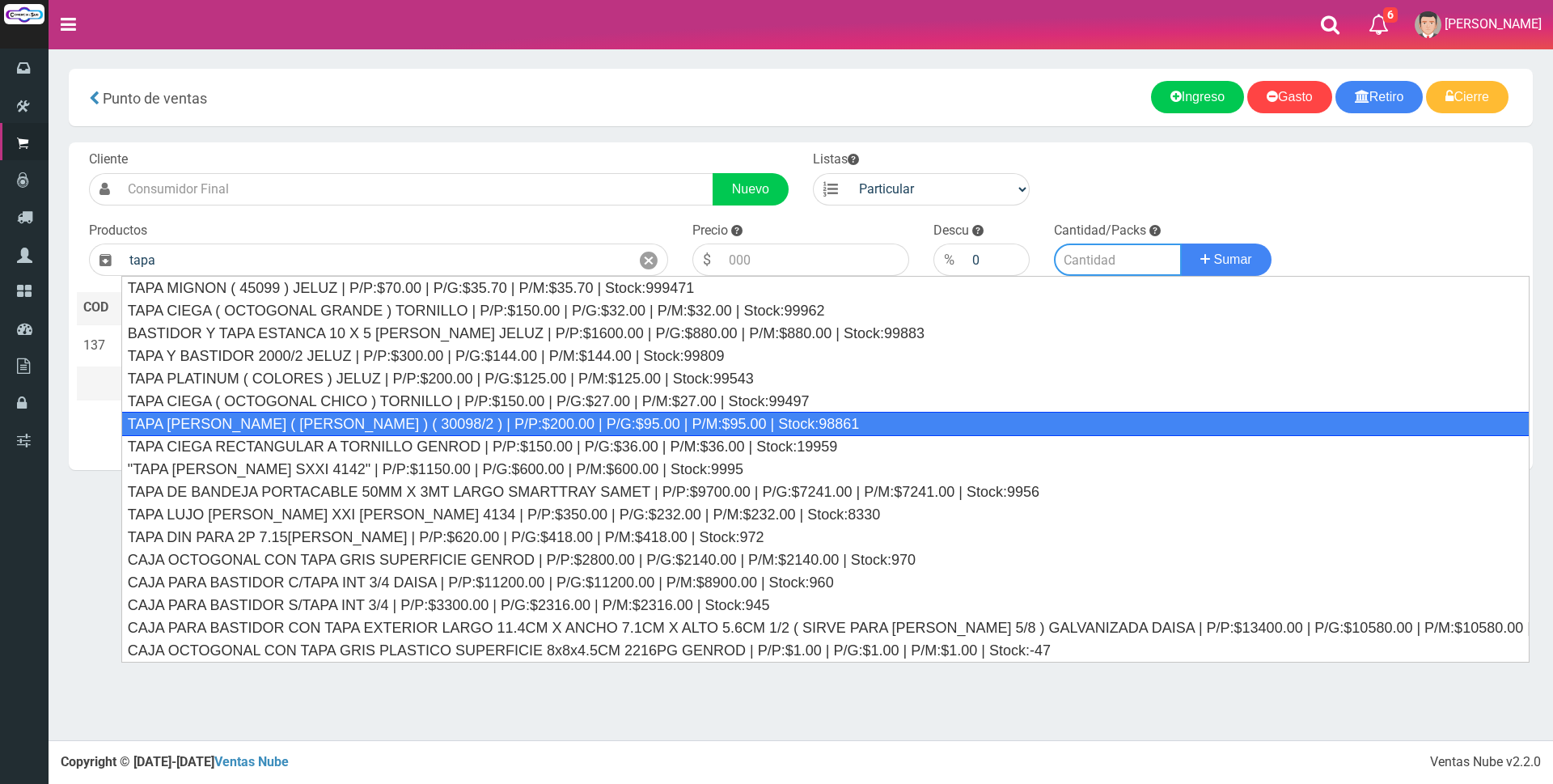
type input "TAPA REGINA JELUZ ( BLANCO ) ( 30098/2 ) | P/P:$200.00 | P/G:$95.00 | P/M:$95.0…"
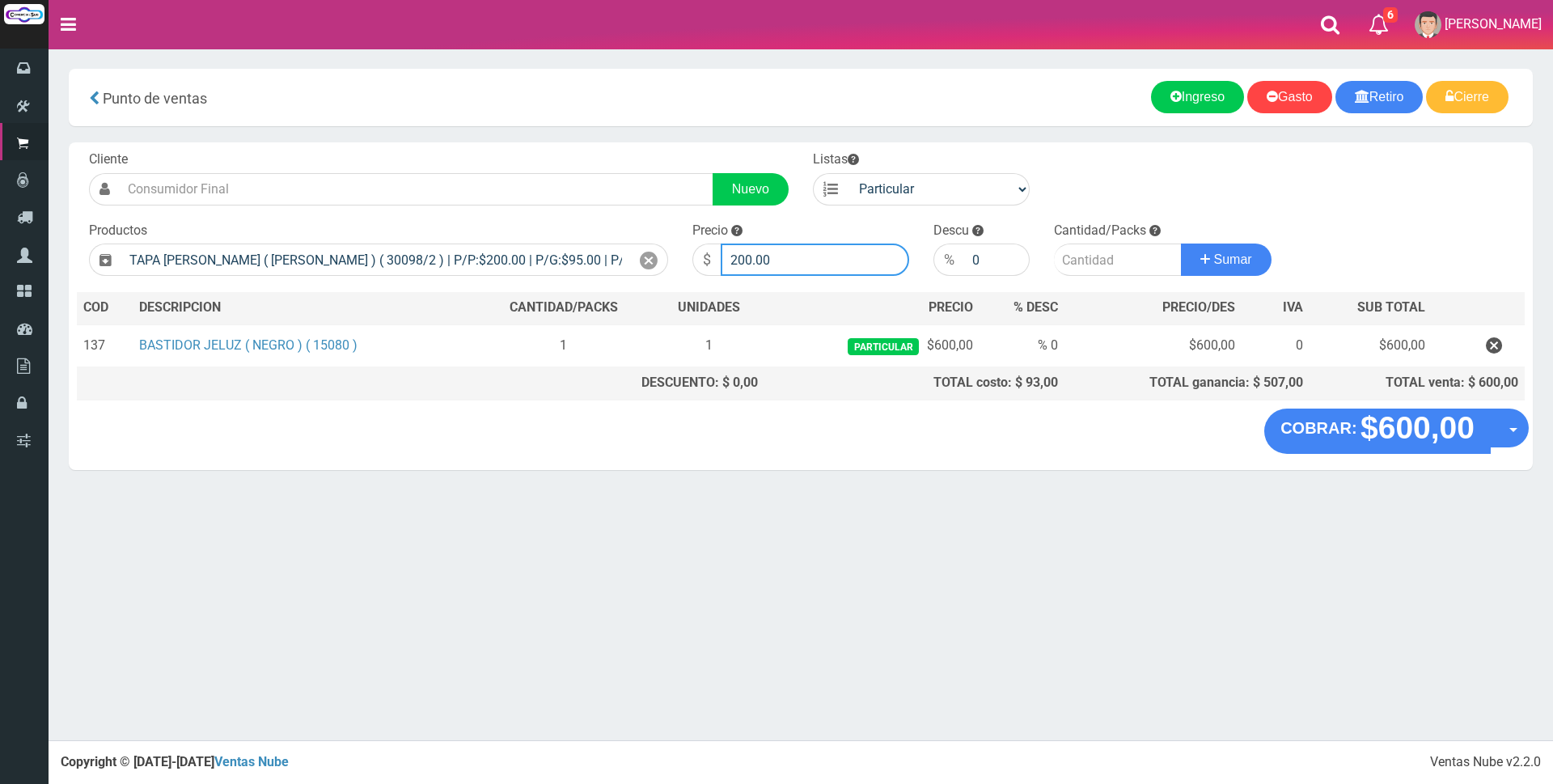
drag, startPoint x: 513, startPoint y: 236, endPoint x: 486, endPoint y: 233, distance: 27.2
click at [495, 151] on form "Cliente Nuevo Listas Particular Gremio Mayoristas" at bounding box center [800, 151] width 1448 height 0
type input "600"
type input "1"
click at [1181, 244] on button "Sumar" at bounding box center [1226, 259] width 91 height 32
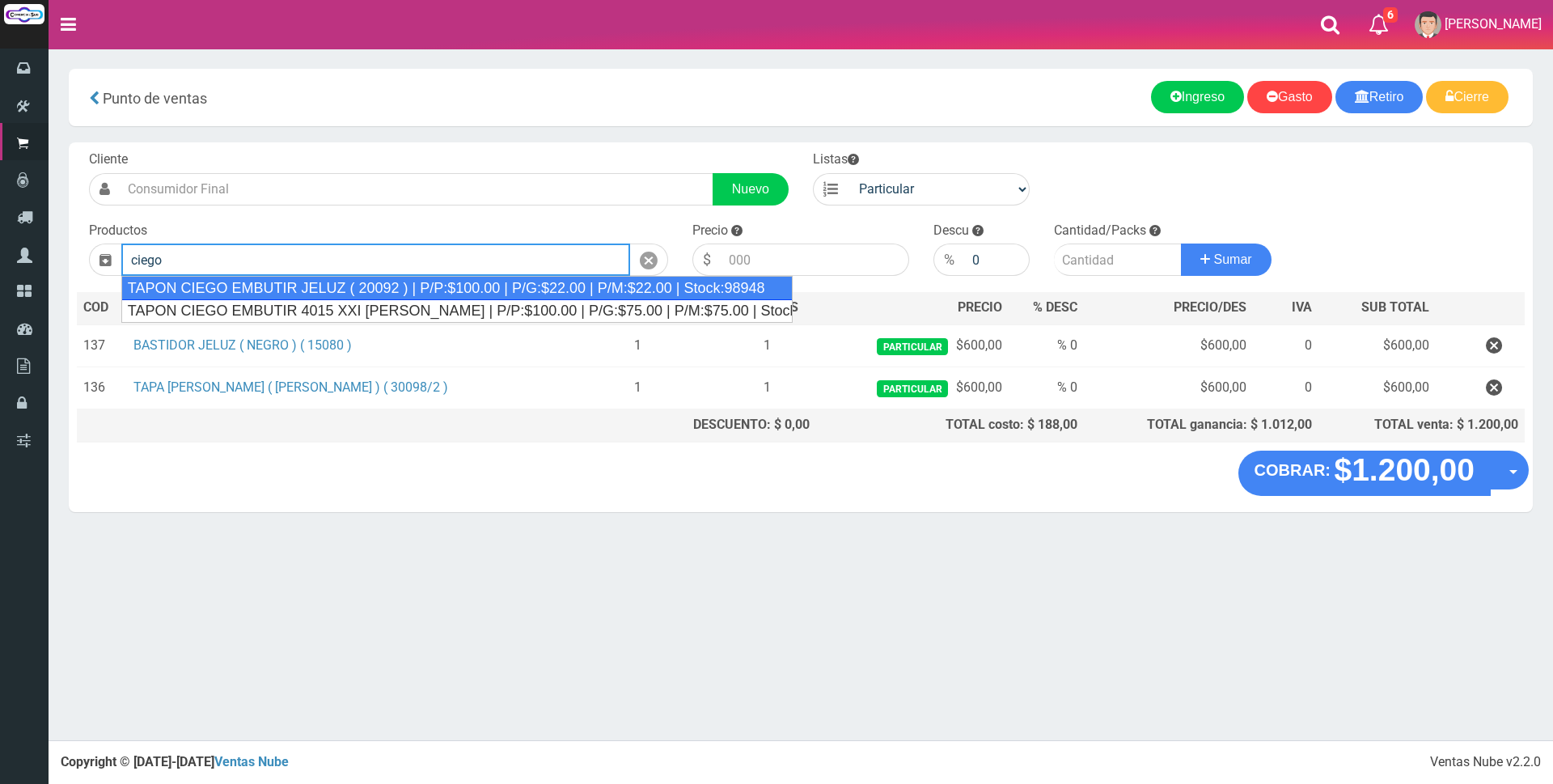
click at [396, 288] on div "TAPON CIEGO EMBUTIR JELUZ ( 20092 ) | P/P:$100.00 | P/G:$22.00 | P/M:$22.00 | S…" at bounding box center [456, 287] width 671 height 24
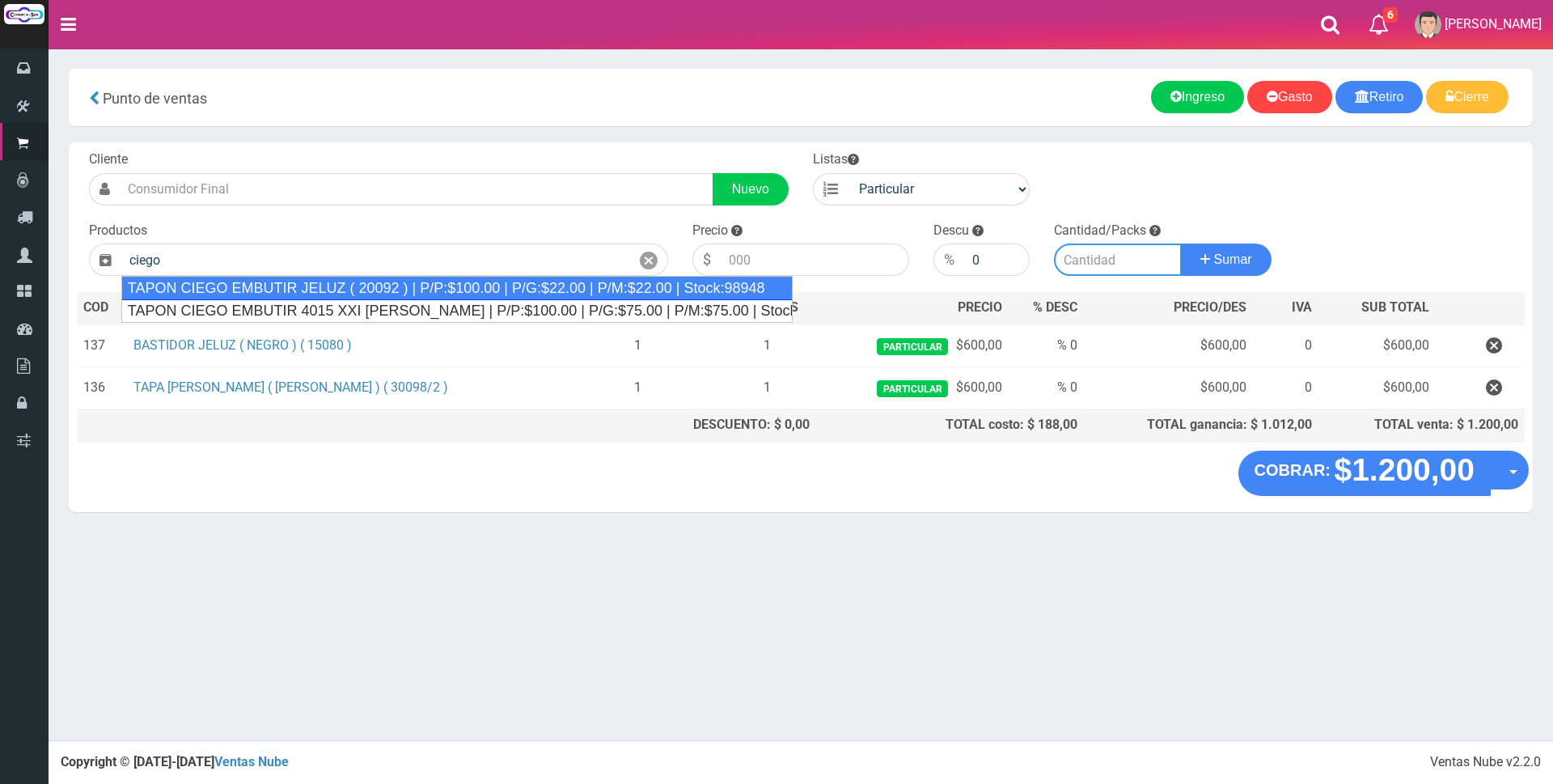
type input "TAPON CIEGO EMBUTIR JELUZ ( 20092 ) | P/P:$100.00 | P/G:$22.00 | P/M:$22.00 | S…"
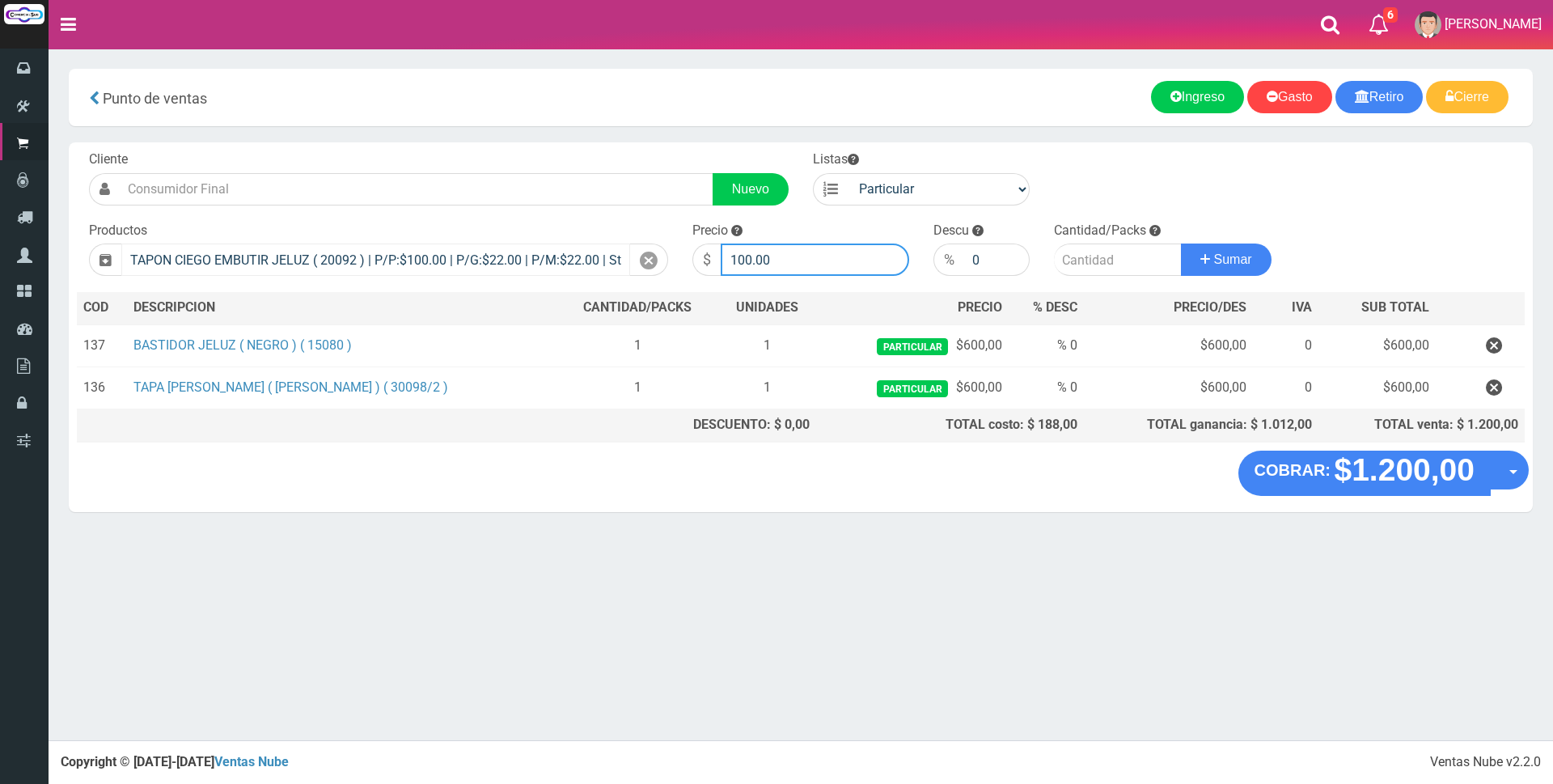
drag, startPoint x: 783, startPoint y: 250, endPoint x: 584, endPoint y: 254, distance: 199.0
click at [601, 151] on form "Cliente Nuevo Listas Particular Gremio Mayoristas" at bounding box center [800, 151] width 1448 height 0
type input "300"
type input "1"
click at [1181, 244] on button "Sumar" at bounding box center [1226, 259] width 91 height 32
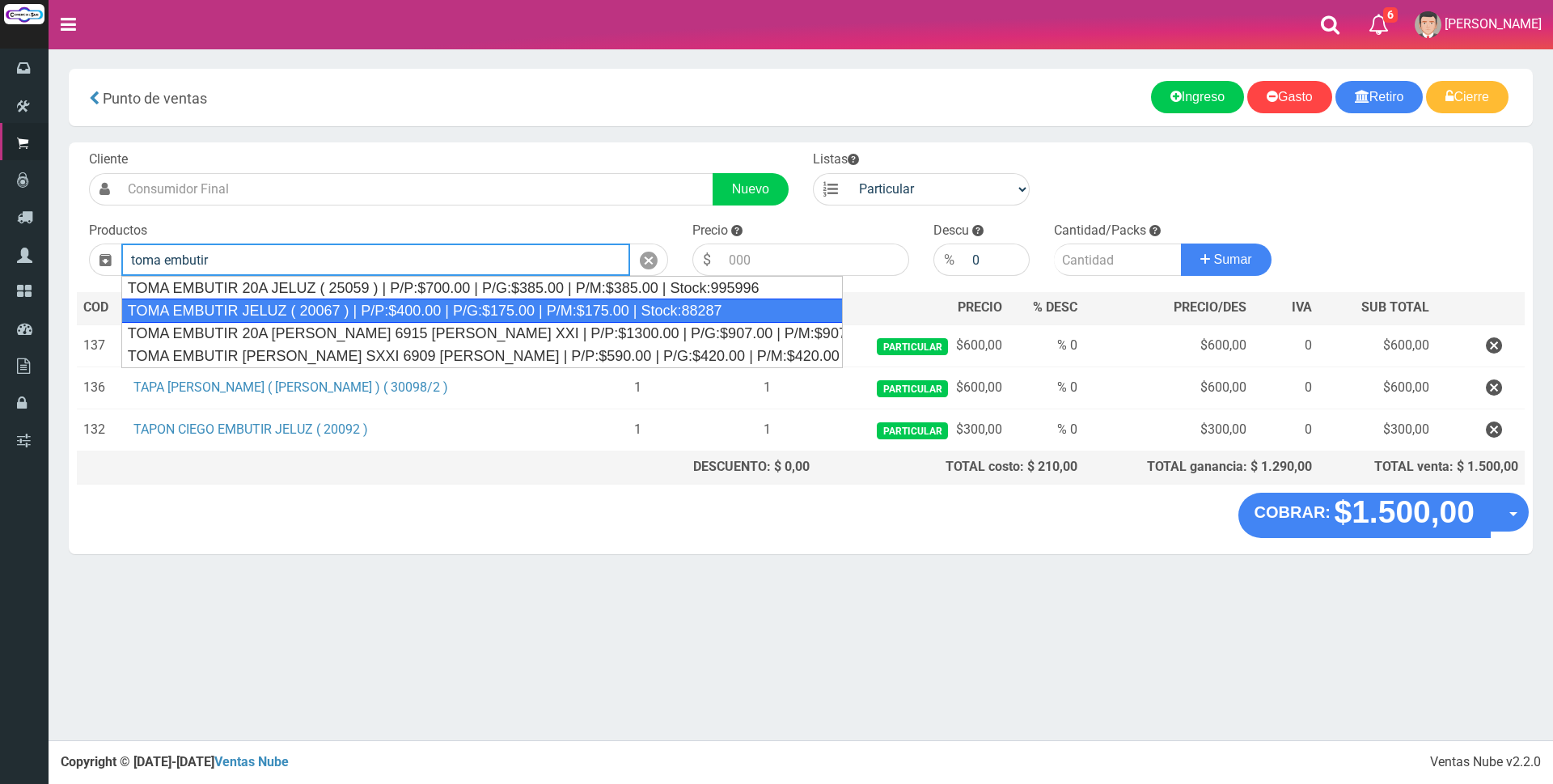
click at [466, 305] on div "TOMA EMBUTIR JELUZ ( 20067 ) | P/P:$400.00 | P/G:$175.00 | P/M:$175.00 | Stock:…" at bounding box center [482, 310] width 721 height 24
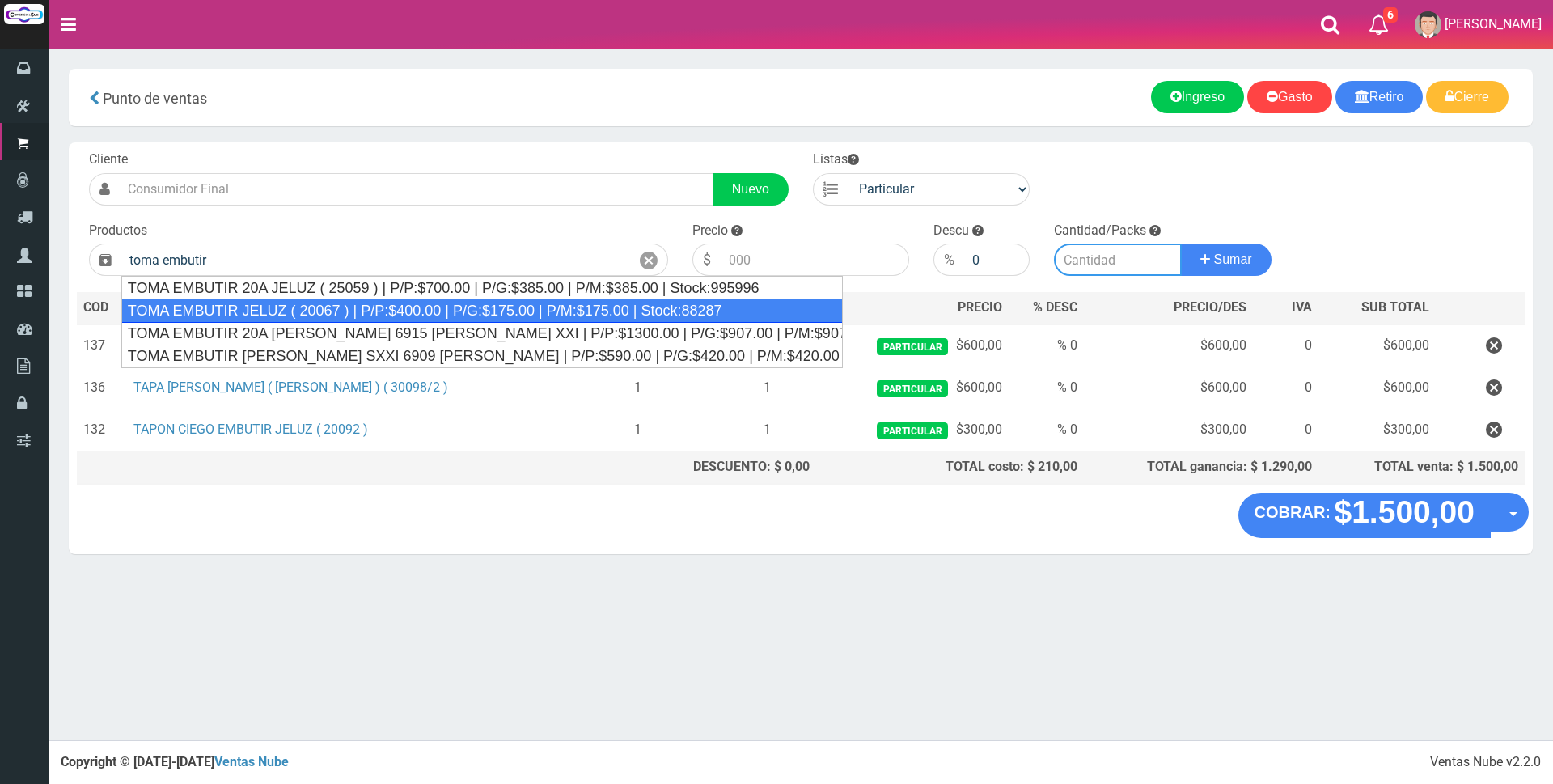
type input "TOMA EMBUTIR JELUZ ( 20067 ) | P/P:$400.00 | P/G:$175.00 | P/M:$175.00 | Stock:…"
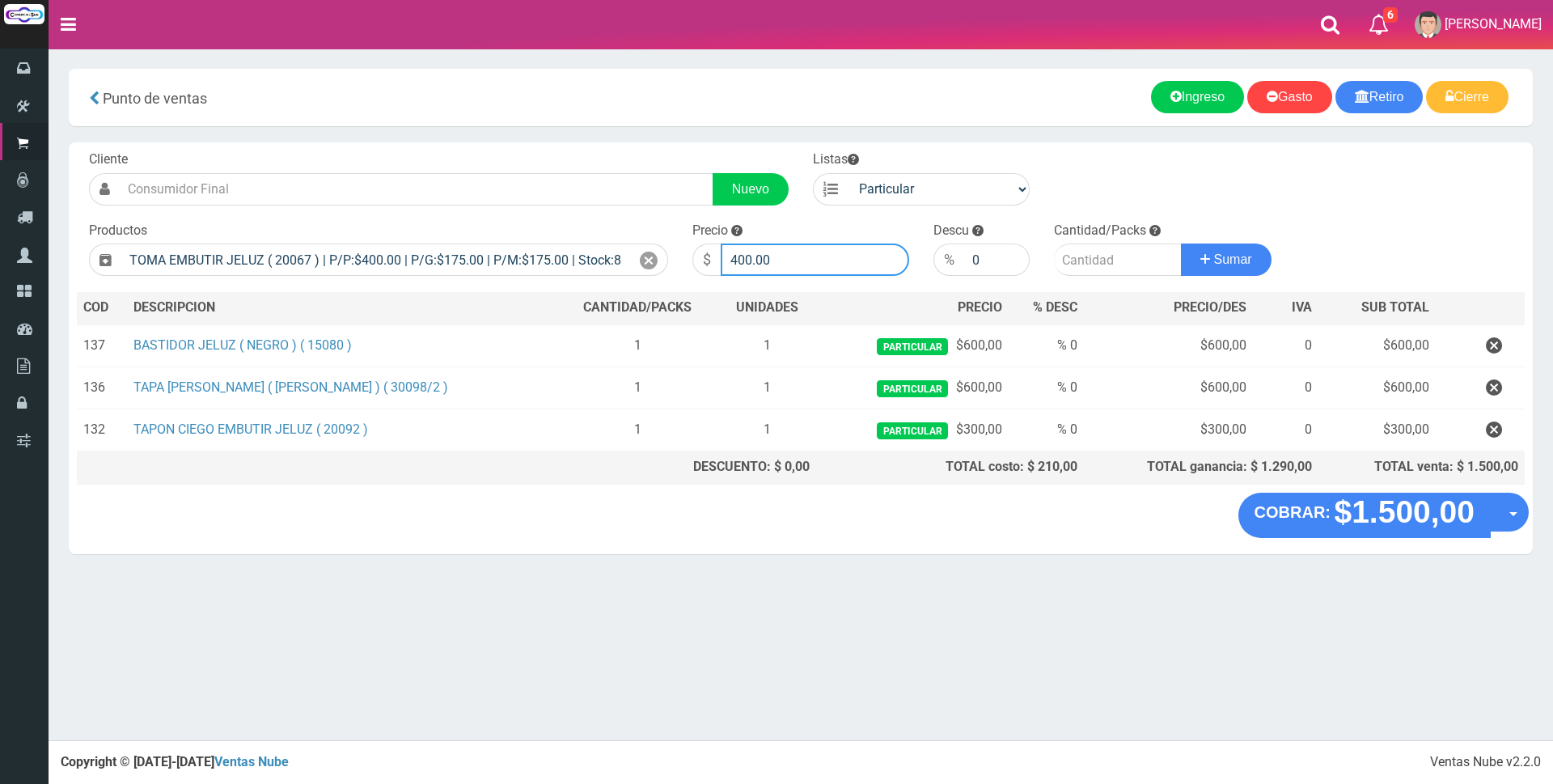
drag, startPoint x: 806, startPoint y: 255, endPoint x: 653, endPoint y: 235, distance: 154.3
click at [656, 151] on form "Cliente Nuevo Listas Particular Gremio Mayoristas" at bounding box center [800, 151] width 1448 height 0
type input "1200"
type input "1"
click at [1181, 244] on button "Sumar" at bounding box center [1226, 259] width 91 height 32
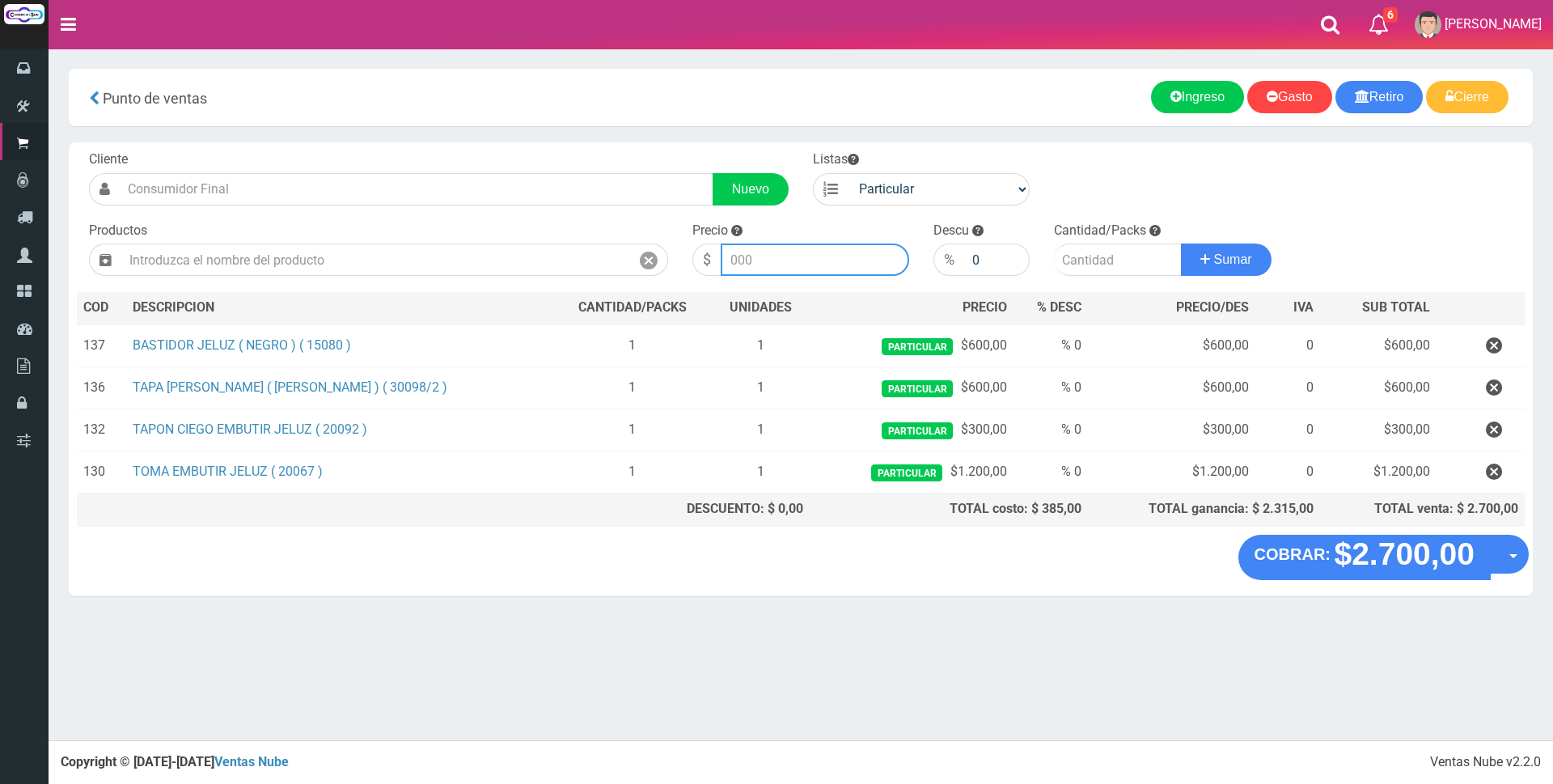
click at [782, 260] on input "number" at bounding box center [814, 259] width 189 height 32
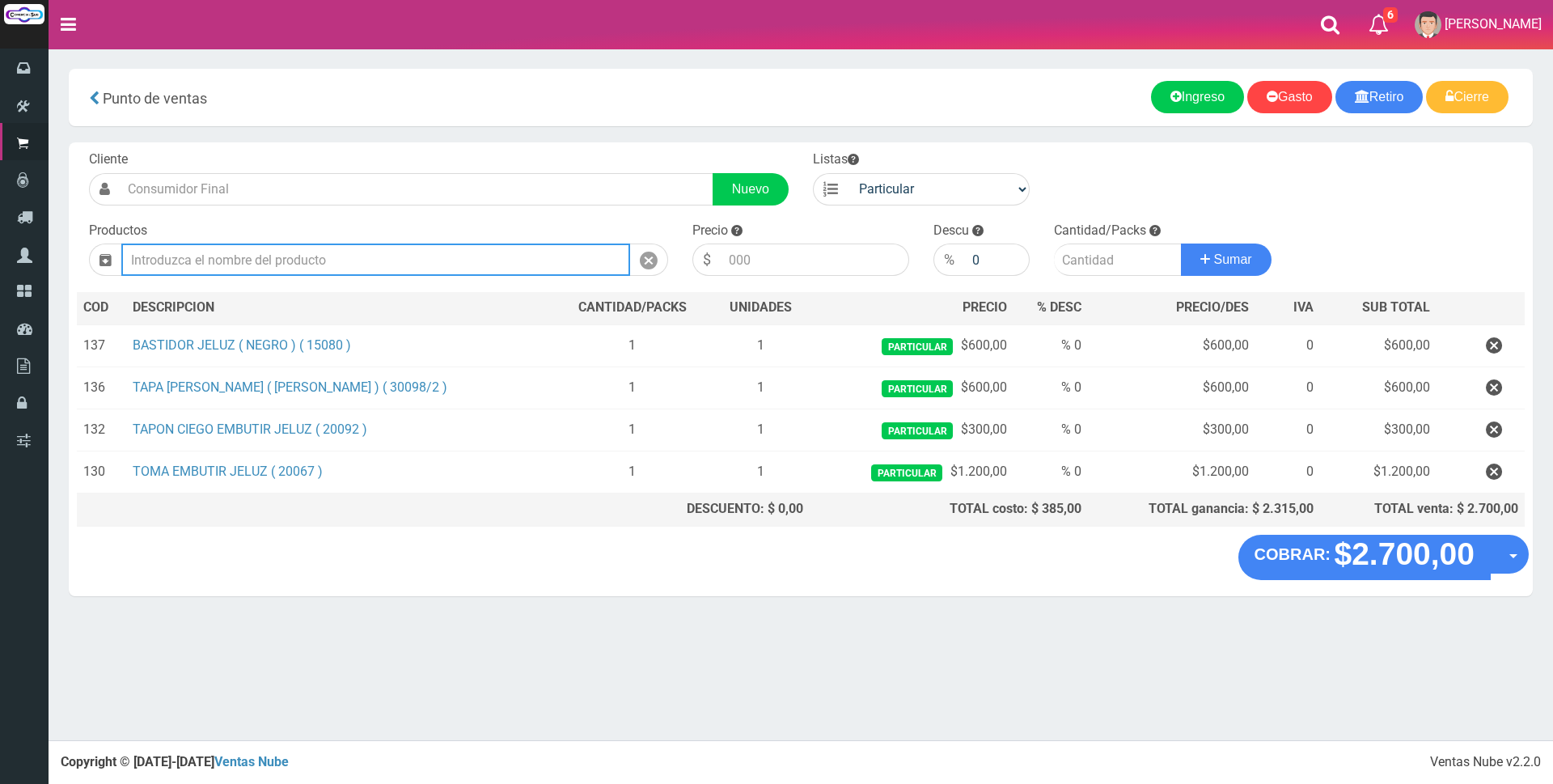
click at [468, 255] on input "text" at bounding box center [375, 259] width 509 height 32
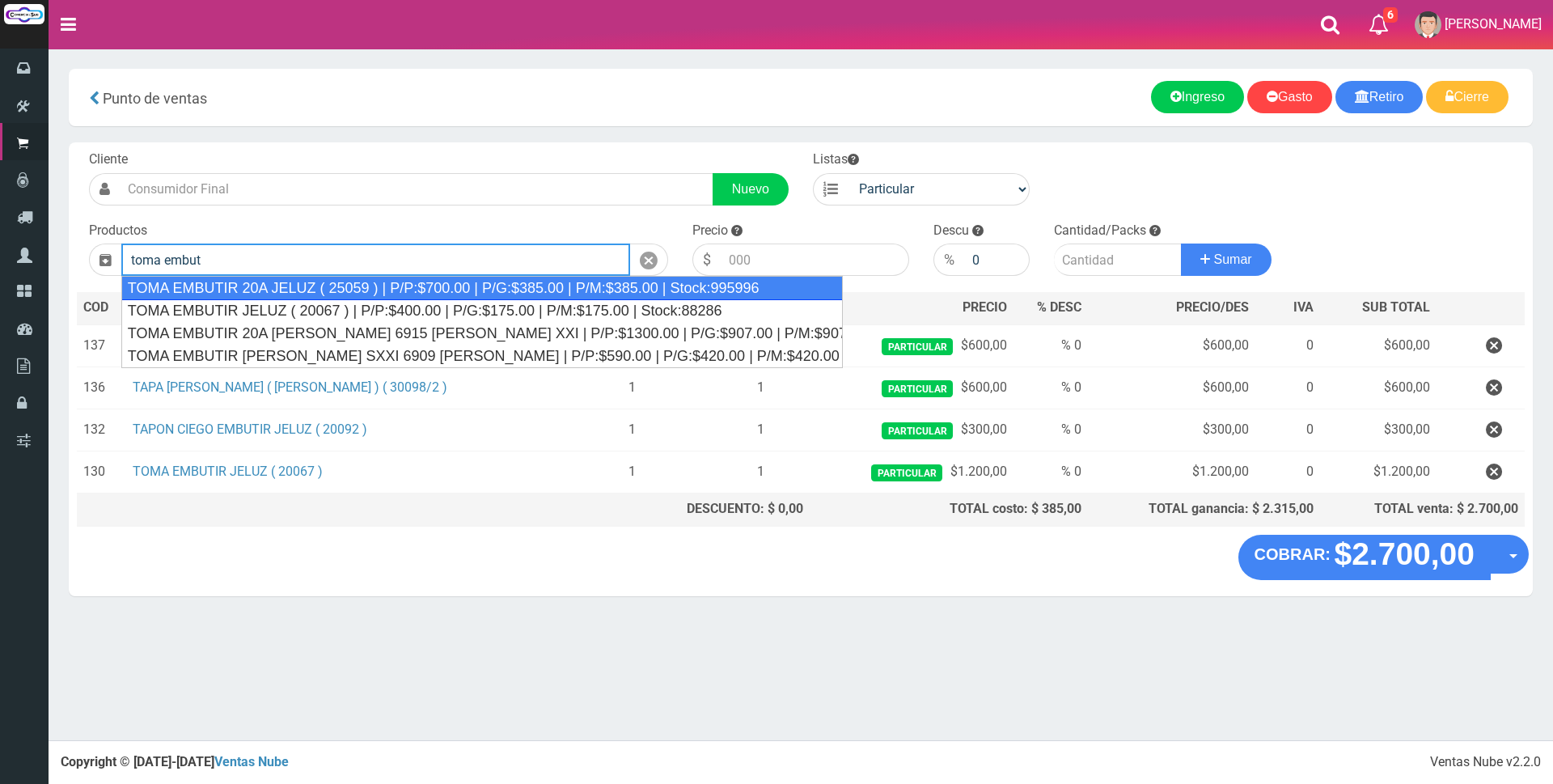
click at [388, 283] on div "TOMA EMBUTIR 20A JELUZ ( 25059 ) | P/P:$700.00 | P/G:$385.00 | P/M:$385.00 | St…" at bounding box center [482, 287] width 721 height 24
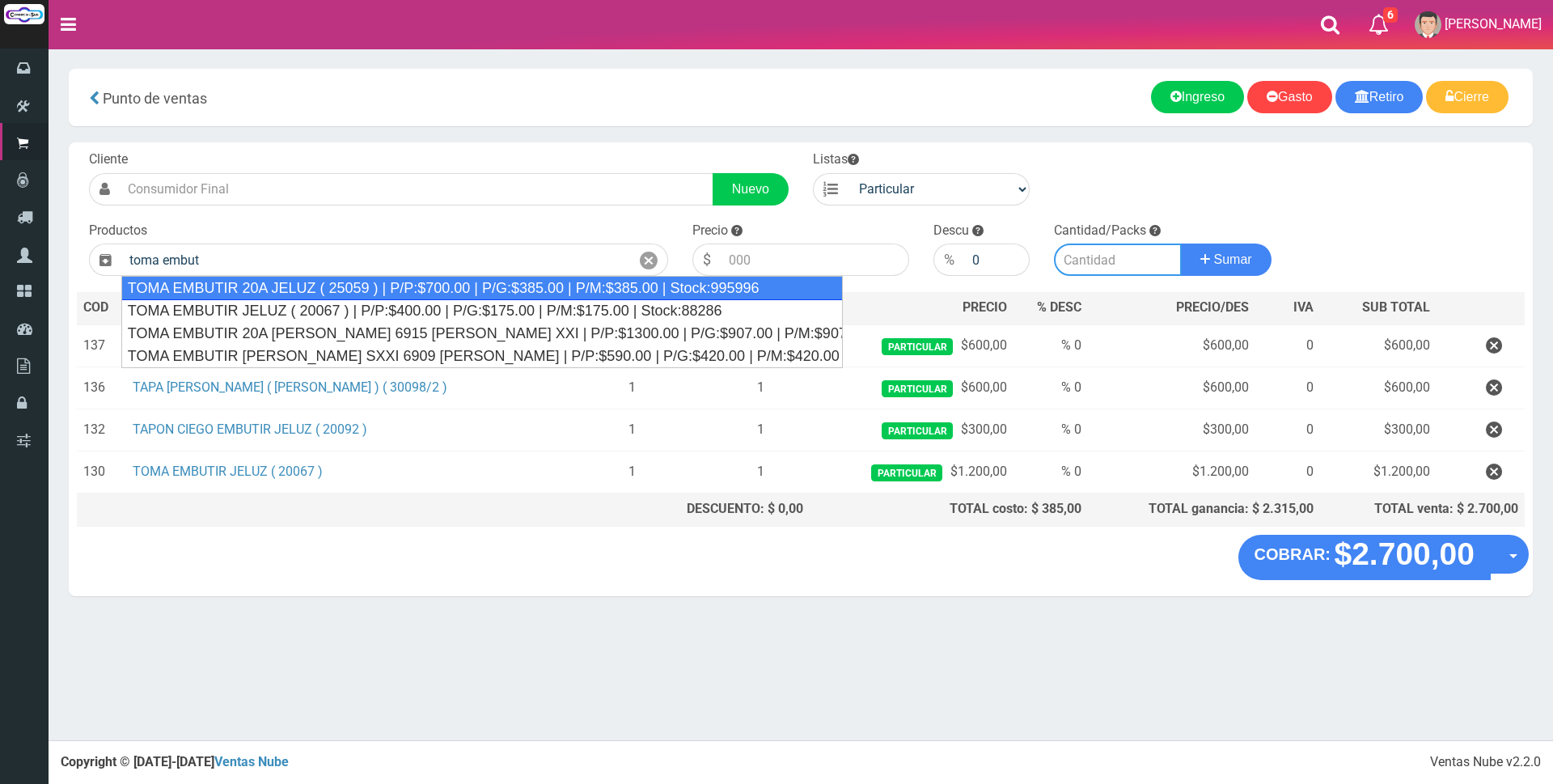
type input "TOMA EMBUTIR 20A JELUZ ( 25059 ) | P/P:$700.00 | P/G:$385.00 | P/M:$385.00 | St…"
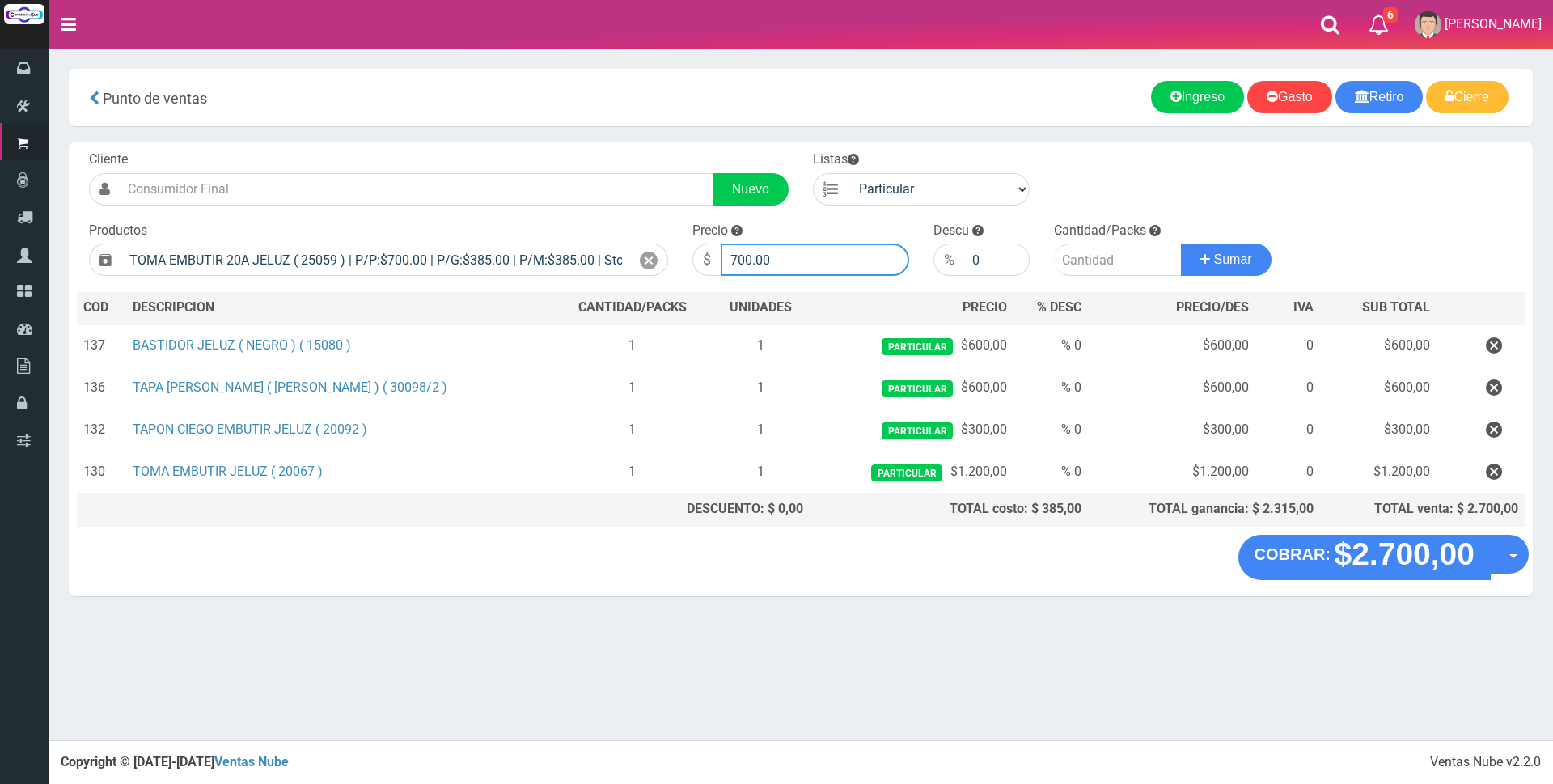
drag, startPoint x: 752, startPoint y: 253, endPoint x: 575, endPoint y: 230, distance: 178.5
click at [614, 151] on form "Cliente Nuevo Listas Particular Gremio Mayoristas" at bounding box center [800, 151] width 1448 height 0
click at [754, 251] on input "200" at bounding box center [814, 259] width 189 height 32
type input "2000"
type input "1"
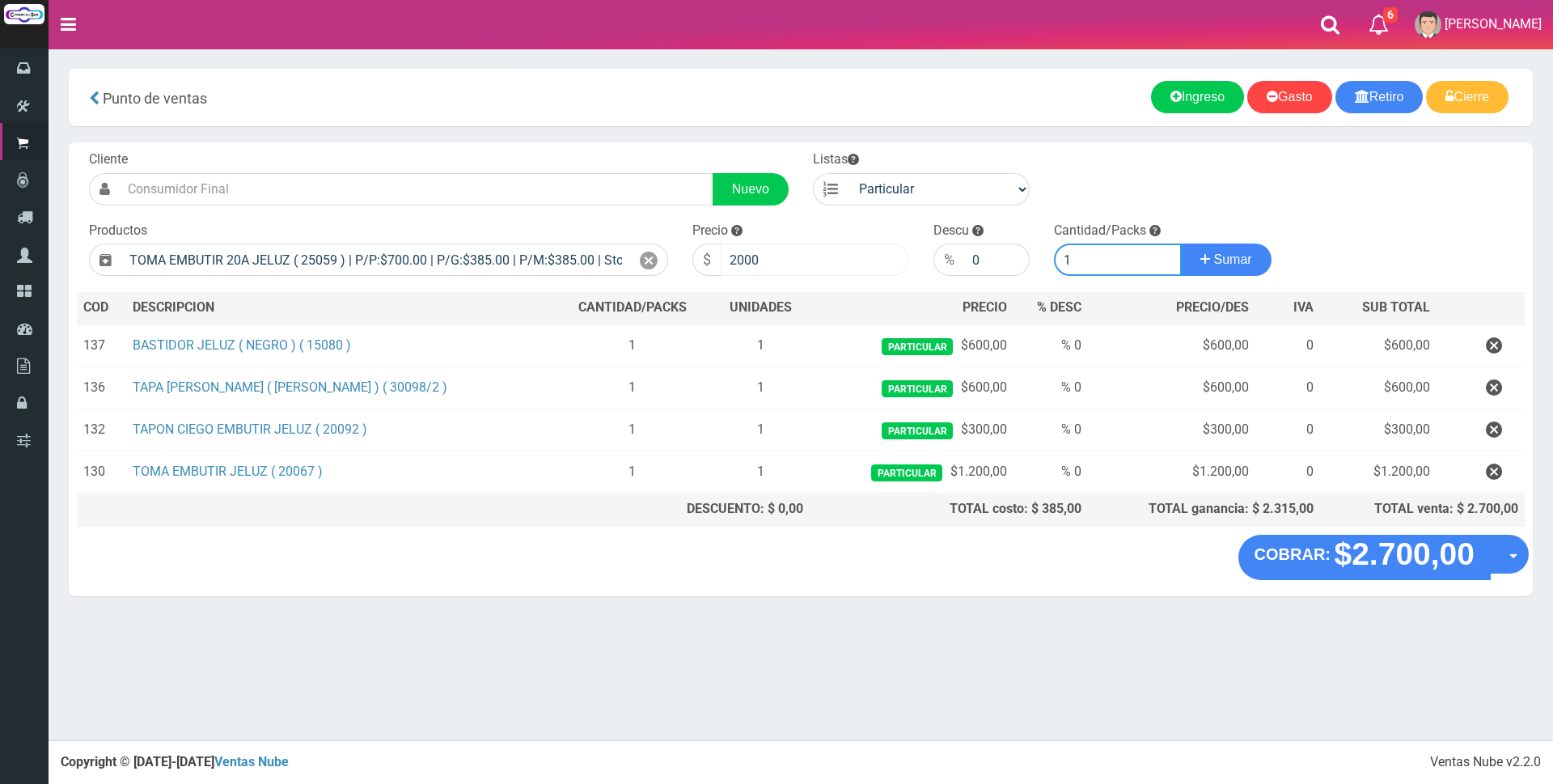
click at [1181, 244] on button "Sumar" at bounding box center [1226, 259] width 91 height 32
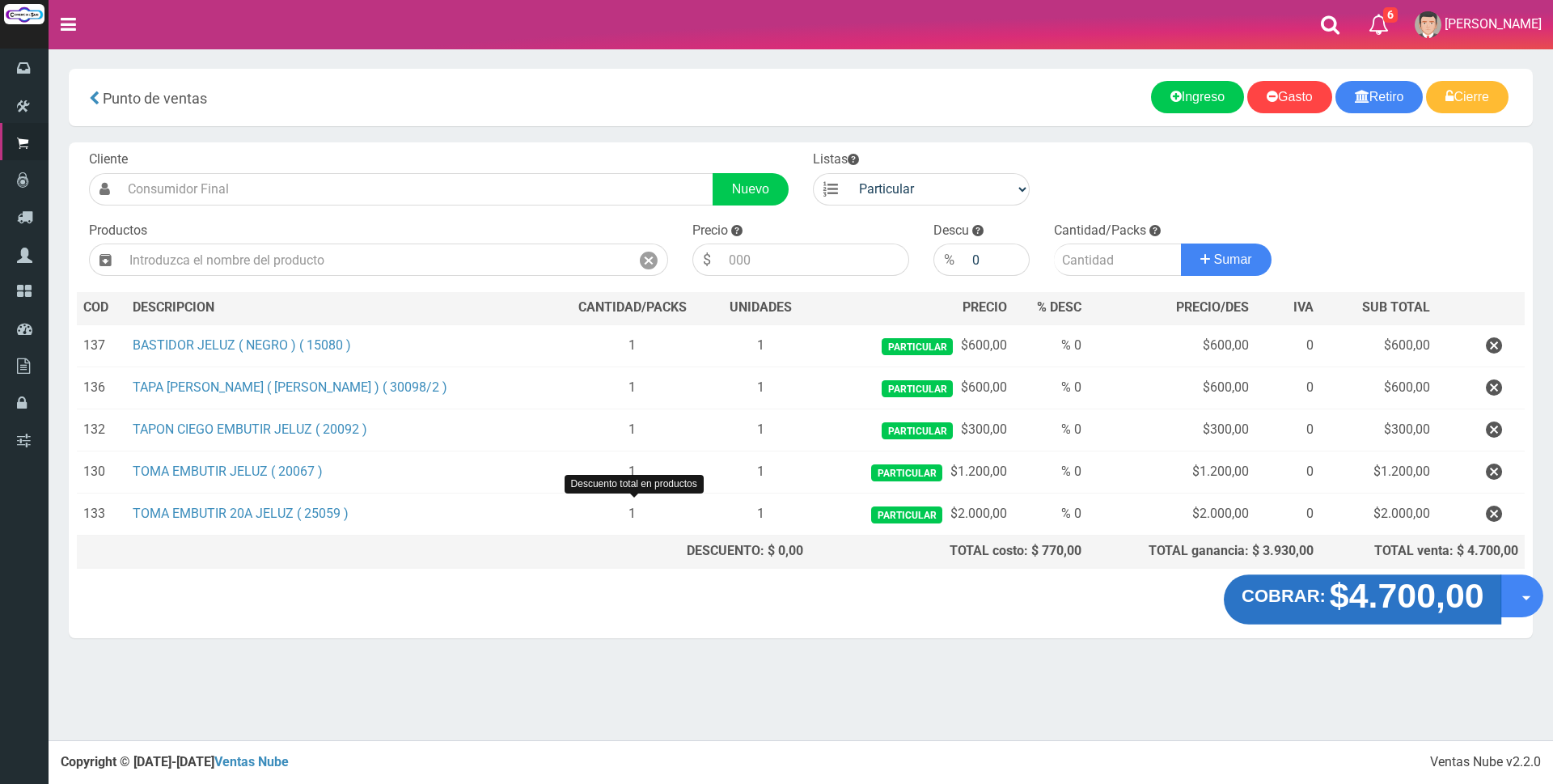
click at [1406, 615] on strong "$4.700,00" at bounding box center [1406, 595] width 155 height 38
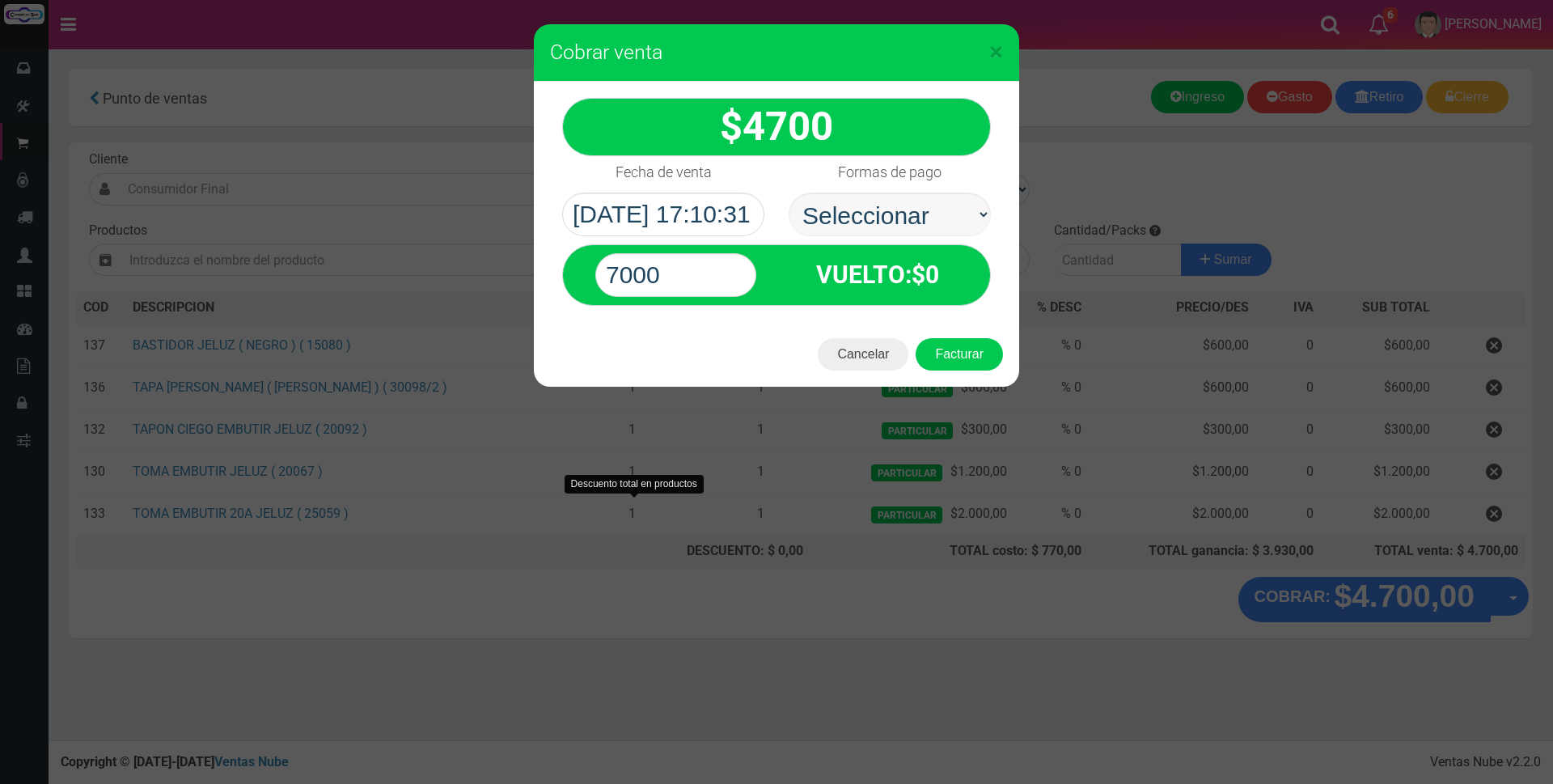
click at [928, 213] on select "Seleccionar Efectivo Tarjeta de Crédito Depósito Débito" at bounding box center [890, 214] width 202 height 44
select select "Efectivo"
click at [789, 192] on select "Seleccionar Efectivo Tarjeta de Crédito Depósito Débito" at bounding box center [890, 214] width 202 height 44
drag, startPoint x: 719, startPoint y: 277, endPoint x: 463, endPoint y: 275, distance: 256.0
click at [472, 276] on div "× Cobrar venta 4700" at bounding box center [776, 392] width 1553 height 784
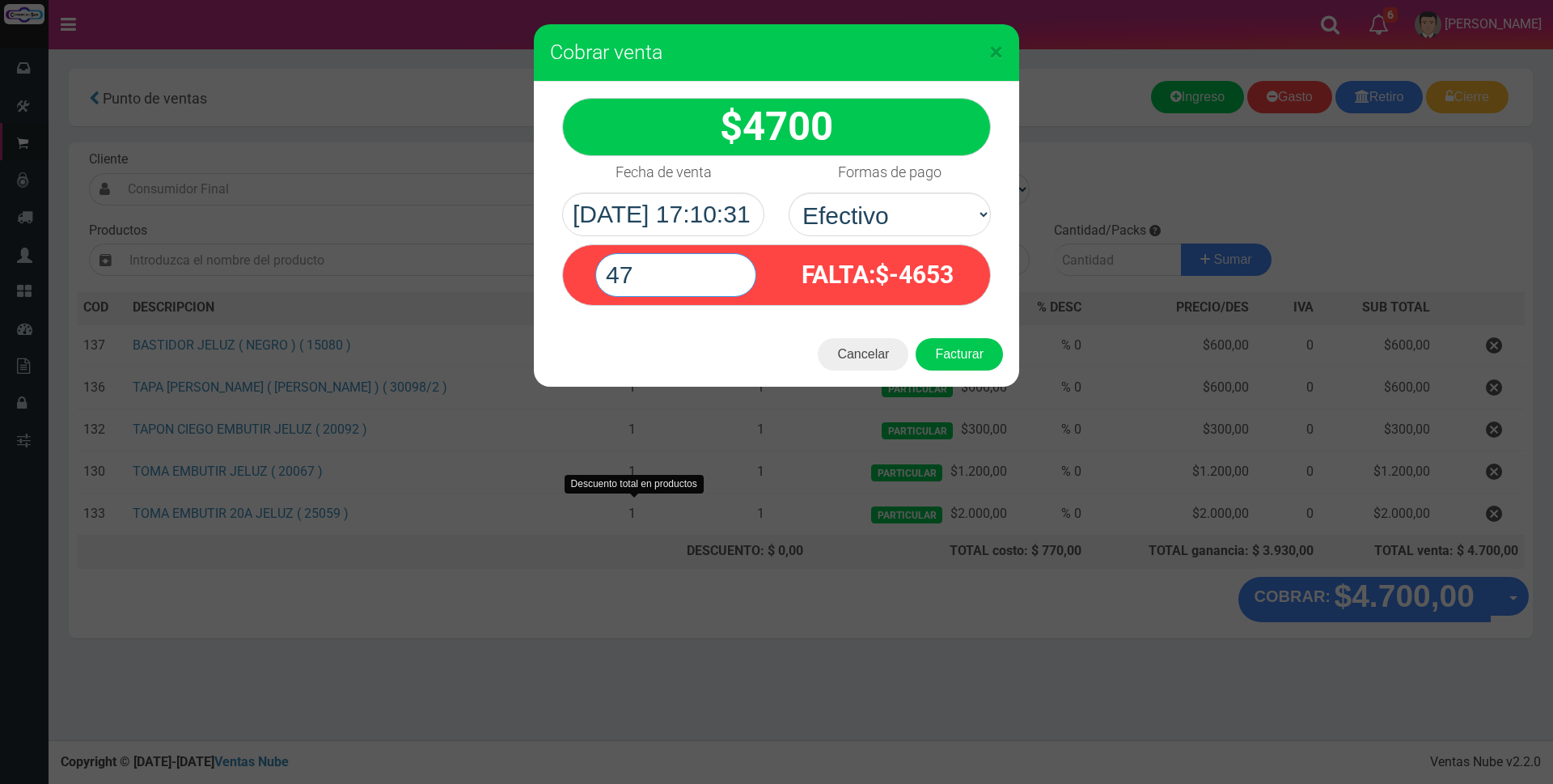
type input "4"
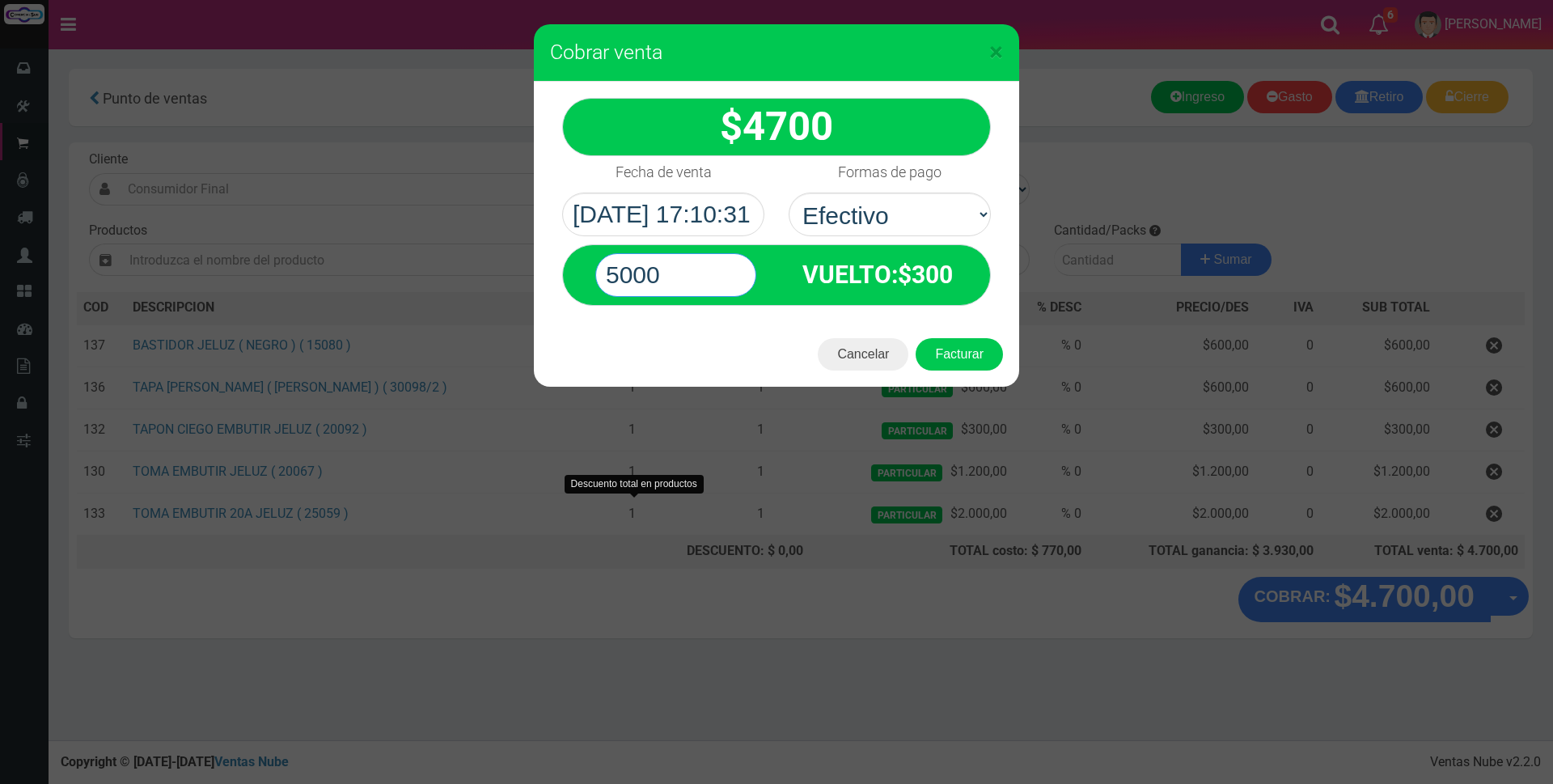
type input "5000"
click at [799, 70] on div "× Cobrar venta" at bounding box center [776, 52] width 485 height 57
click at [960, 347] on button "Facturar" at bounding box center [959, 354] width 87 height 32
